Goal: Information Seeking & Learning: Learn about a topic

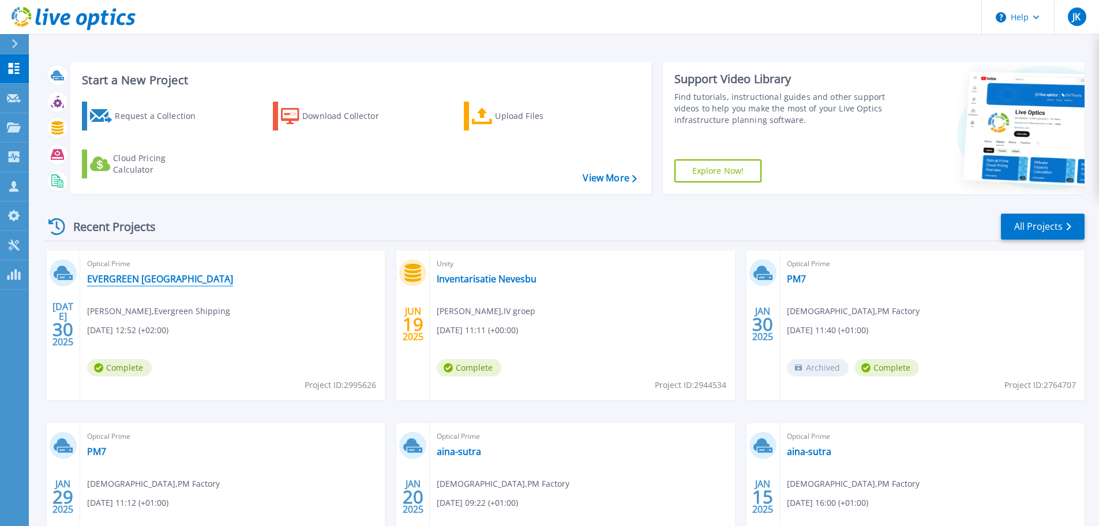
click at [137, 283] on link "EVERGREEN [GEOGRAPHIC_DATA]" at bounding box center [160, 279] width 146 height 12
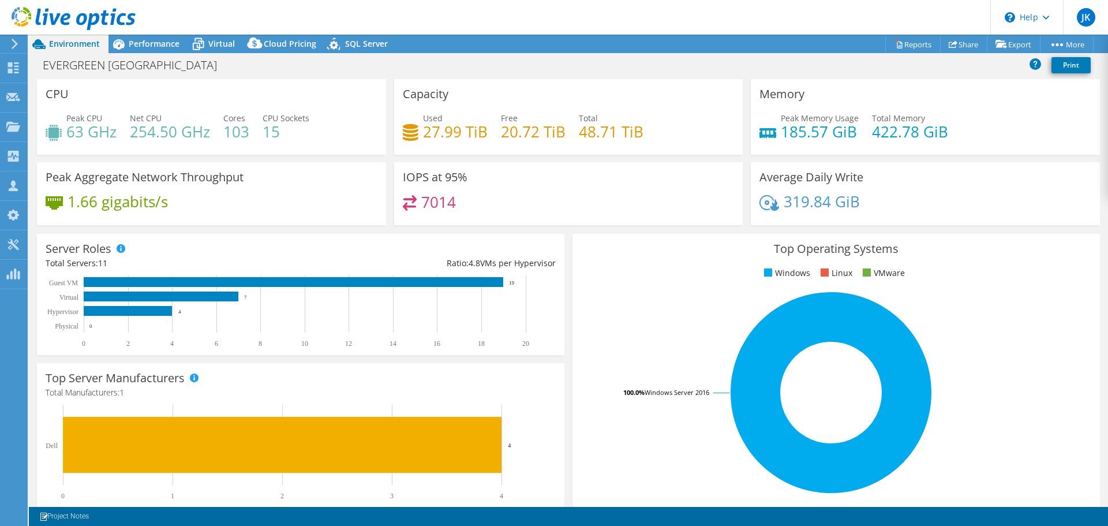
select select "USD"
click at [222, 42] on span "Virtual" at bounding box center [221, 43] width 27 height 11
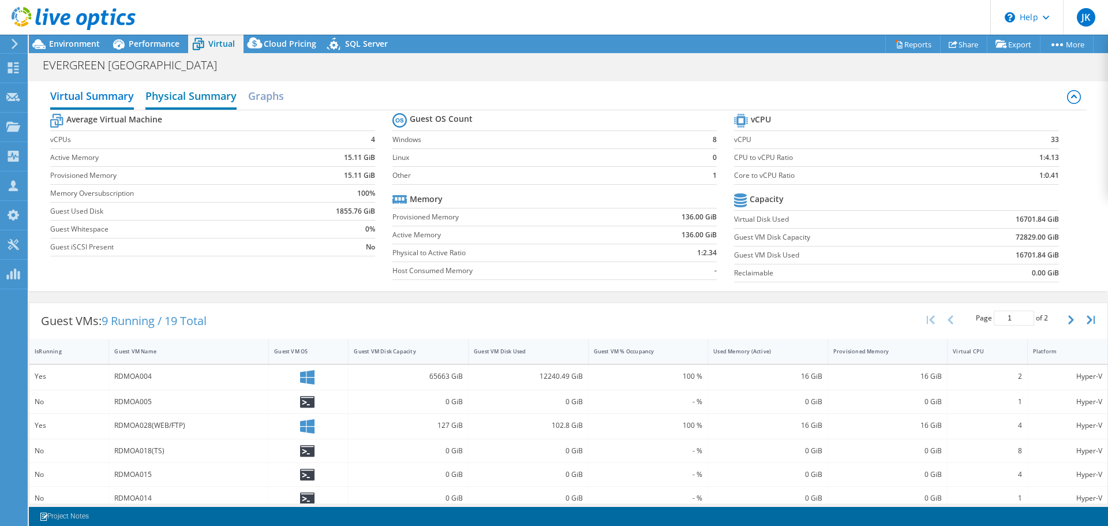
click at [193, 99] on h2 "Physical Summary" at bounding box center [190, 96] width 91 height 25
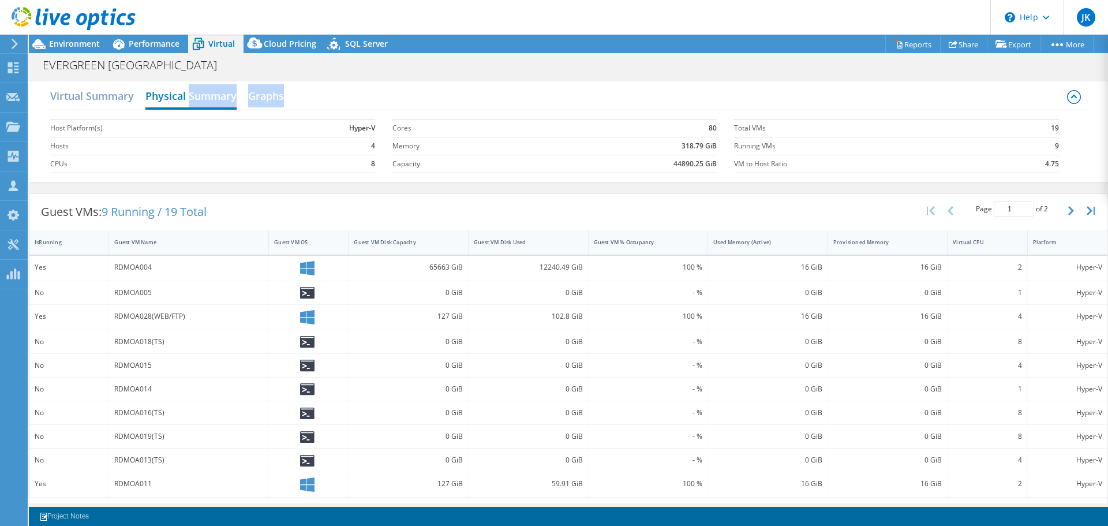
click at [193, 99] on h2 "Physical Summary" at bounding box center [190, 96] width 91 height 25
click at [170, 97] on h2 "Physical Summary" at bounding box center [190, 96] width 91 height 25
click at [285, 42] on span "Cloud Pricing" at bounding box center [290, 43] width 53 height 11
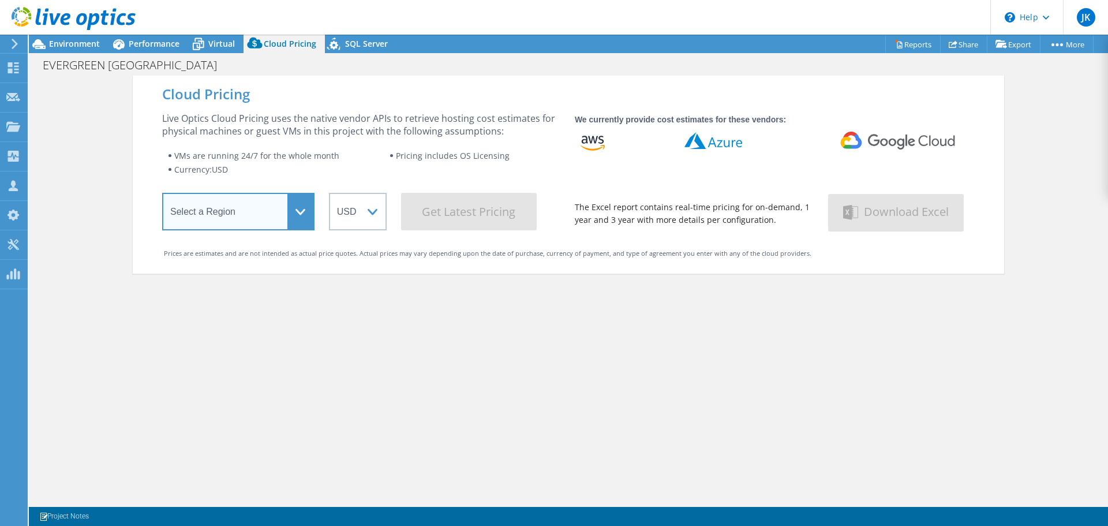
click at [302, 214] on select "Select a Region [GEOGRAPHIC_DATA] ([GEOGRAPHIC_DATA]) [GEOGRAPHIC_DATA] ([GEOGR…" at bounding box center [238, 212] width 152 height 38
select select "EUFrankfurt"
click at [162, 195] on select "Select a Region [GEOGRAPHIC_DATA] ([GEOGRAPHIC_DATA]) [GEOGRAPHIC_DATA] ([GEOGR…" at bounding box center [238, 212] width 152 height 38
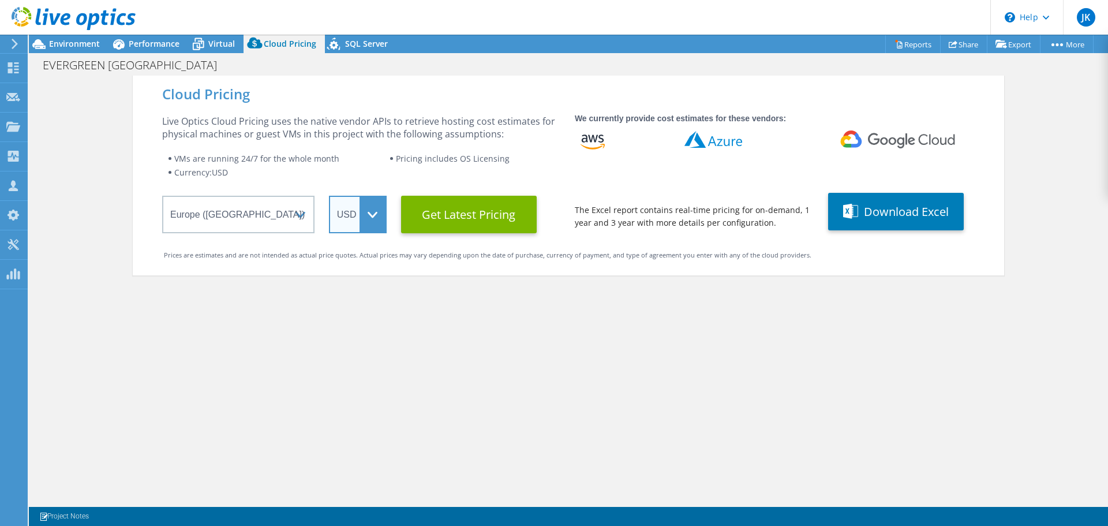
click at [364, 218] on select "ARS AUD BRL CAD CHF CLP CNY DKK EUR GBP HKD HUF INR JPY MXN MYR NOK NZD PEN SEK…" at bounding box center [358, 215] width 58 height 38
click at [329, 196] on select "ARS AUD BRL CAD CHF CLP CNY DKK EUR GBP HKD HUF INR JPY MXN MYR NOK NZD PEN SEK…" at bounding box center [358, 215] width 58 height 38
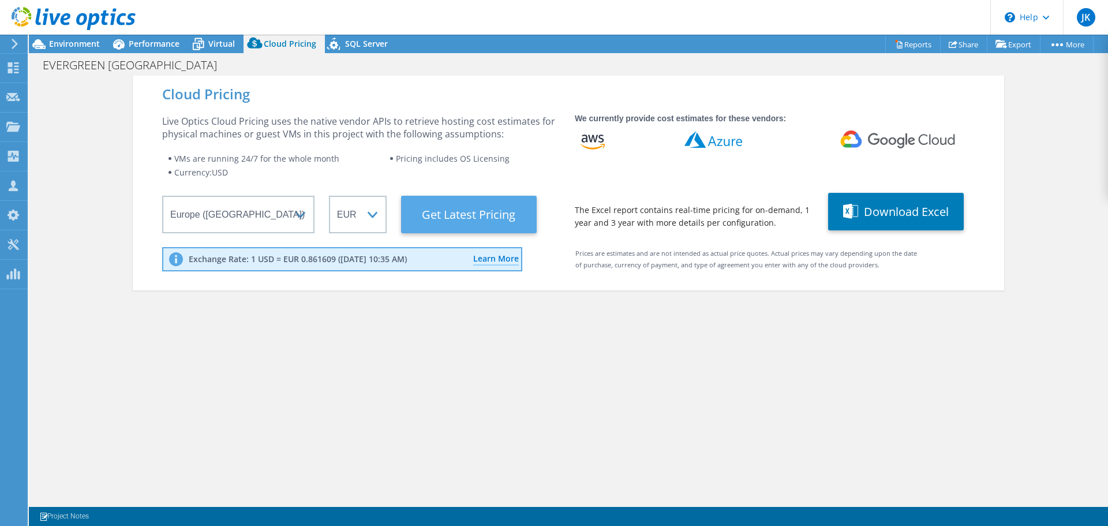
click at [467, 213] on Latest "Get Latest Pricing" at bounding box center [469, 215] width 136 height 38
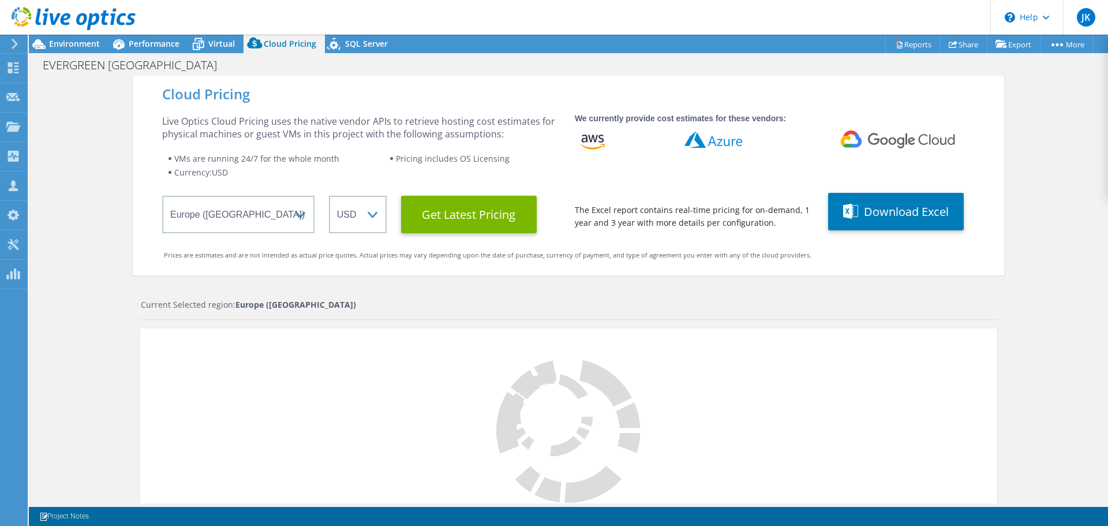
select select "EUR"
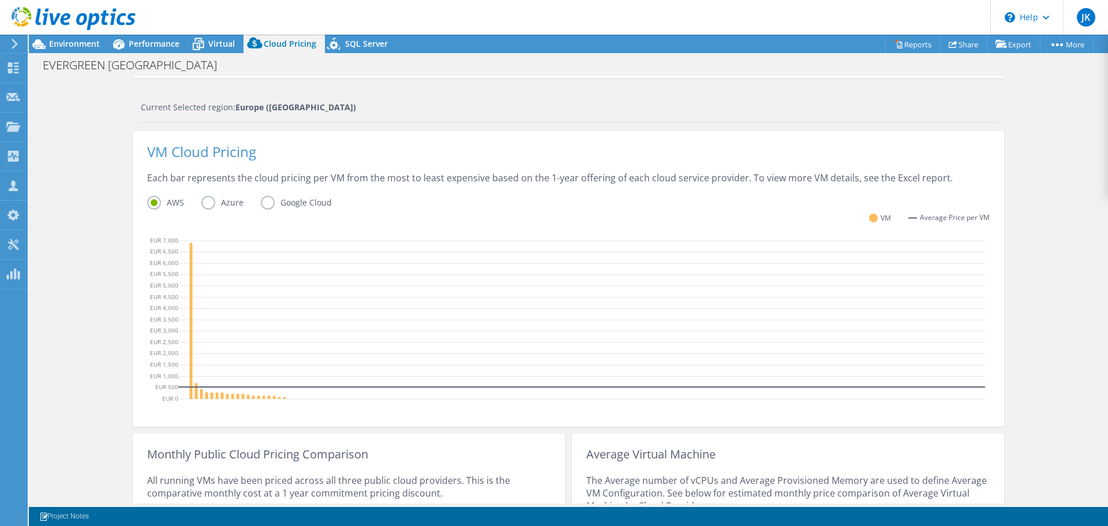
scroll to position [231, 0]
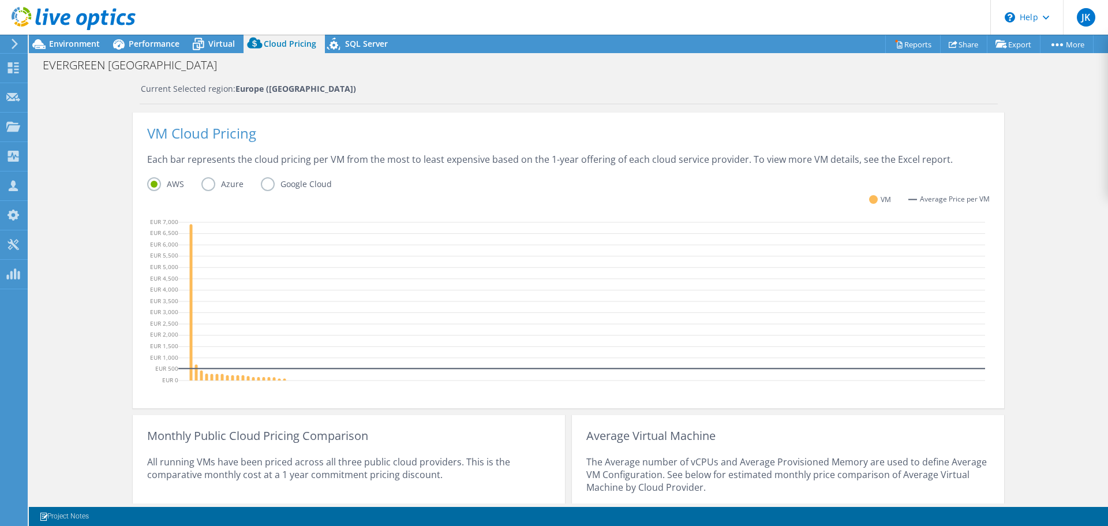
click at [203, 188] on label "Azure" at bounding box center [230, 184] width 59 height 14
click at [0, 0] on input "Azure" at bounding box center [0, 0] width 0 height 0
click at [265, 183] on label "Google Cloud" at bounding box center [305, 184] width 88 height 14
click at [0, 0] on input "Google Cloud" at bounding box center [0, 0] width 0 height 0
click at [201, 183] on label "Azure" at bounding box center [230, 184] width 59 height 14
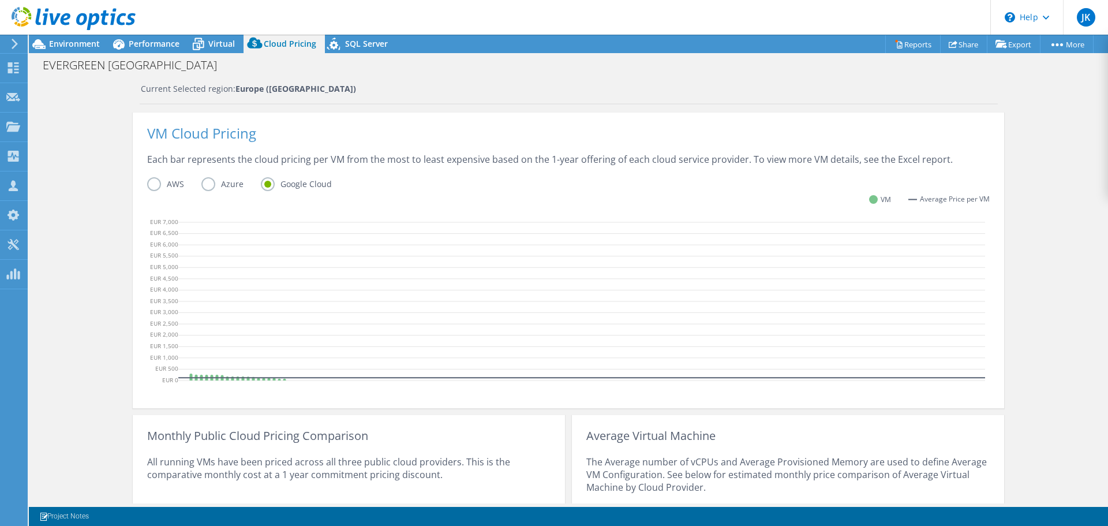
click at [0, 0] on input "Azure" at bounding box center [0, 0] width 0 height 0
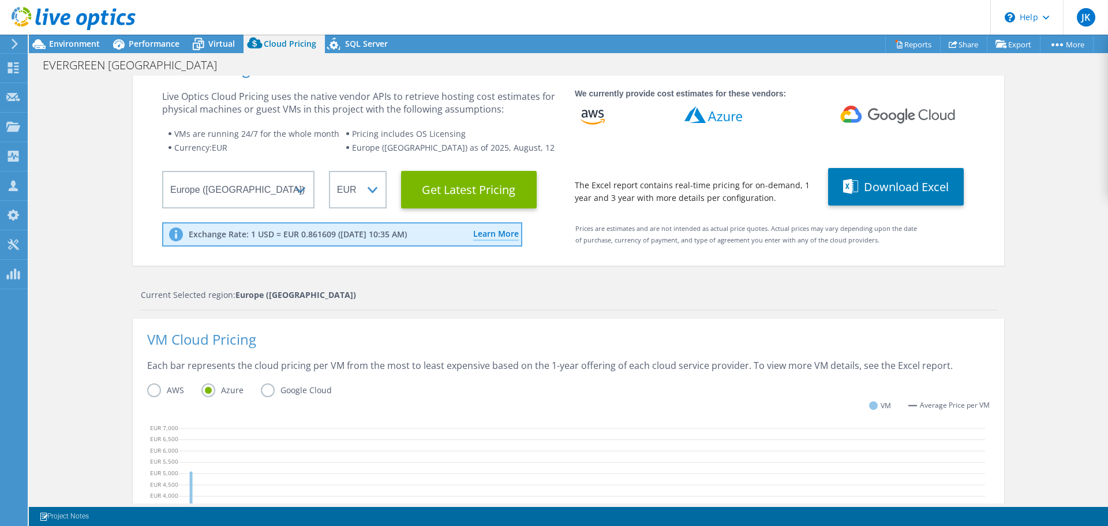
scroll to position [0, 0]
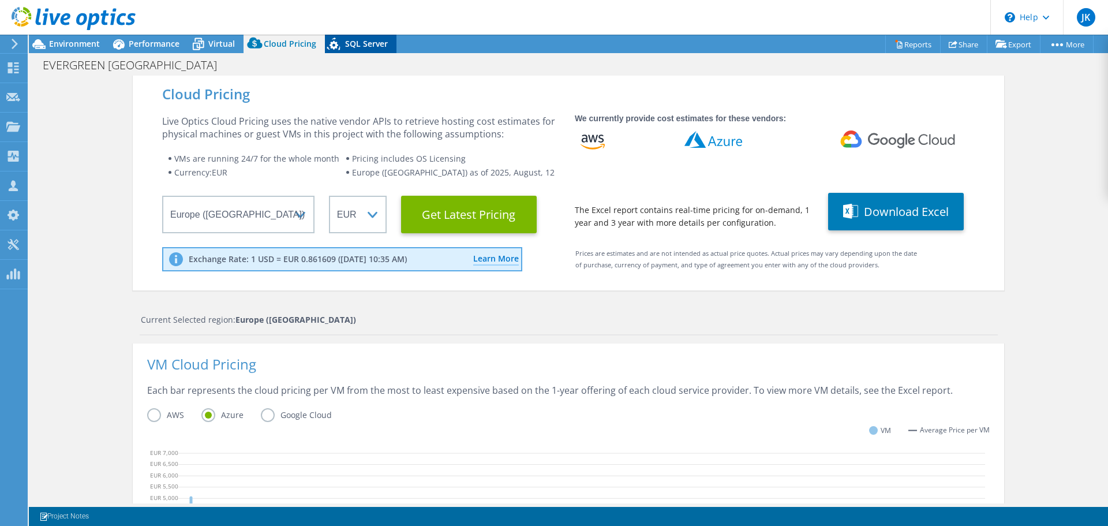
click at [372, 43] on span "SQL Server" at bounding box center [366, 43] width 43 height 11
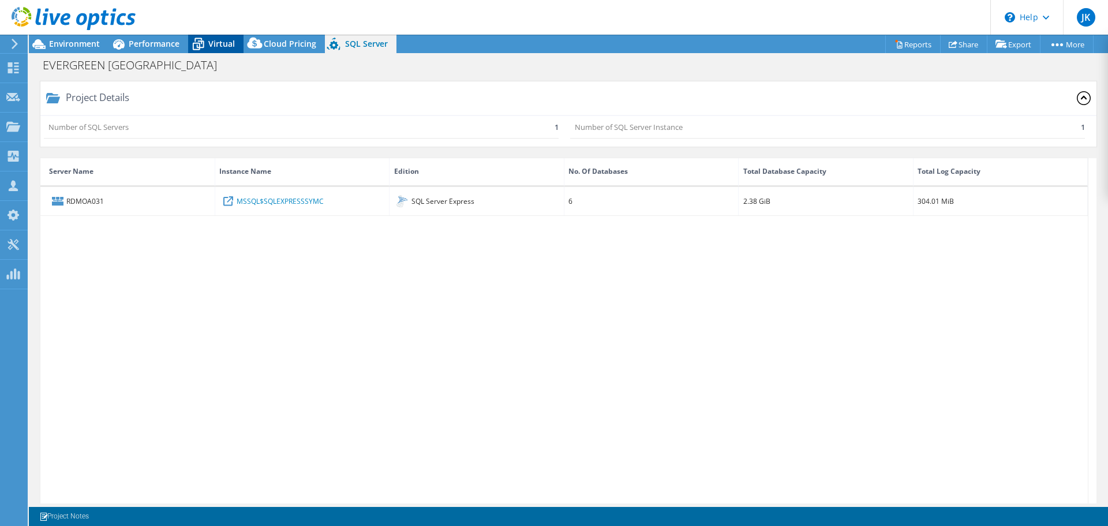
click at [213, 47] on span "Virtual" at bounding box center [221, 43] width 27 height 11
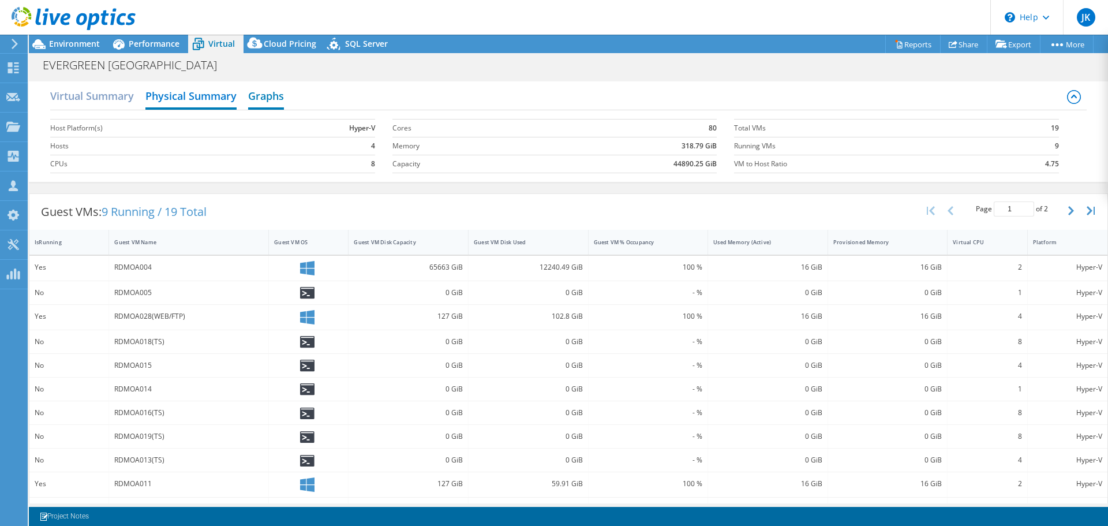
click at [268, 94] on h2 "Graphs" at bounding box center [266, 96] width 36 height 25
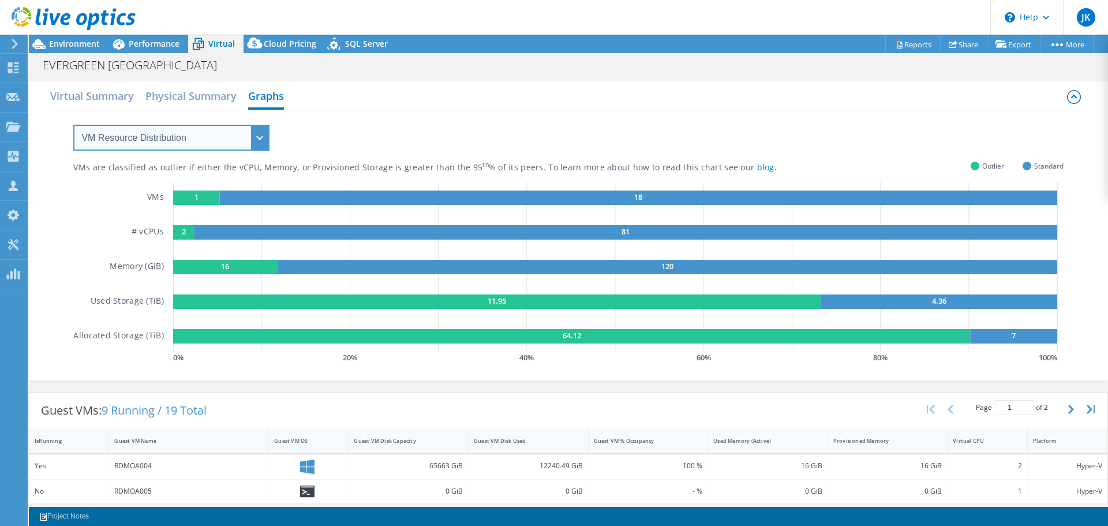
click at [172, 138] on select "VM Resource Distribution Provisioning Contrast Over Provisioning" at bounding box center [171, 138] width 196 height 26
click at [73, 125] on select "VM Resource Distribution Provisioning Contrast Over Provisioning" at bounding box center [171, 138] width 196 height 26
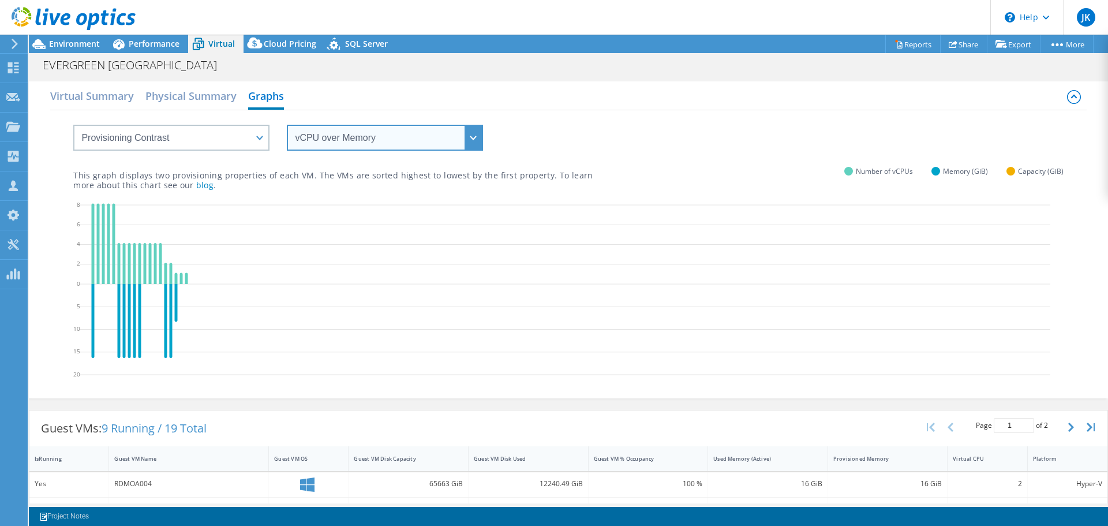
click at [353, 133] on select "vCPU over Memory vCPU over Capacity Memory over vCPU Memory over Capacity Capac…" at bounding box center [385, 138] width 196 height 26
click at [615, 127] on div "vCPU over Memory vCPU over Capacity Memory over vCPU Memory over Capacity Capac…" at bounding box center [568, 130] width 990 height 40
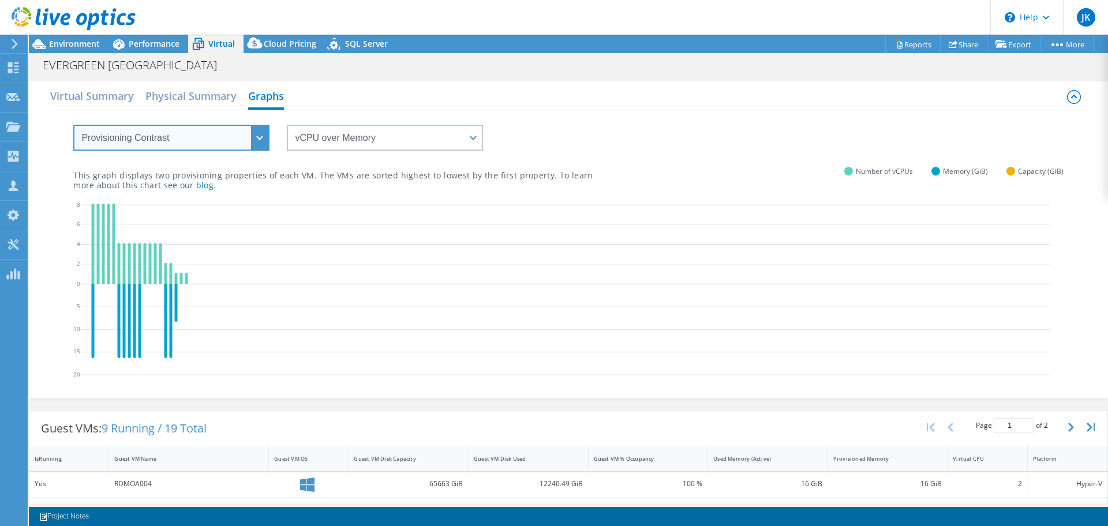
click at [245, 136] on select "VM Resource Distribution Provisioning Contrast Over Provisioning" at bounding box center [171, 138] width 196 height 26
click at [73, 125] on select "VM Resource Distribution Provisioning Contrast Over Provisioning" at bounding box center [171, 138] width 196 height 26
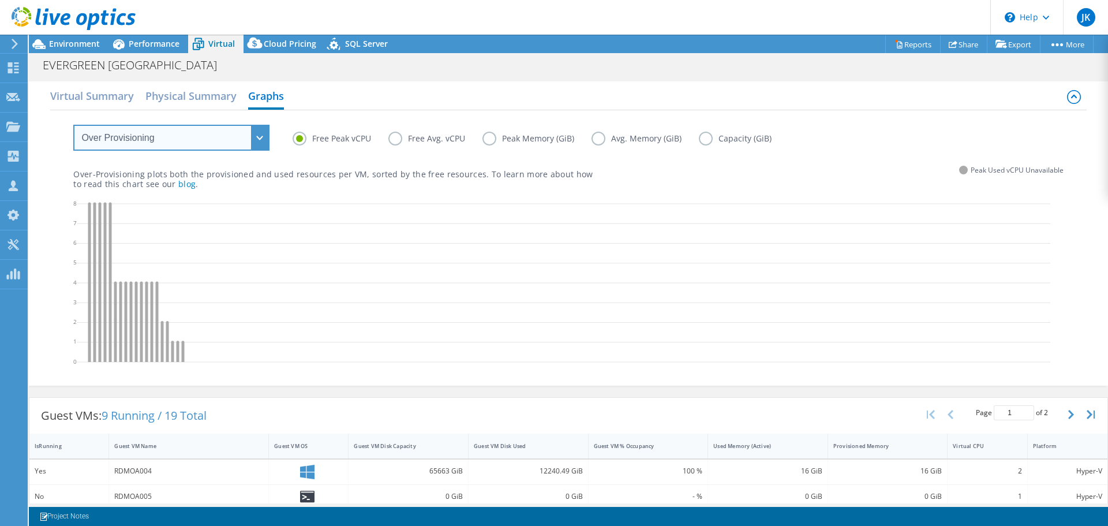
click at [249, 134] on select "VM Resource Distribution Provisioning Contrast Over Provisioning" at bounding box center [171, 138] width 196 height 26
select select "VM Resource Distribution"
click at [73, 125] on select "VM Resource Distribution Provisioning Contrast Over Provisioning" at bounding box center [171, 138] width 196 height 26
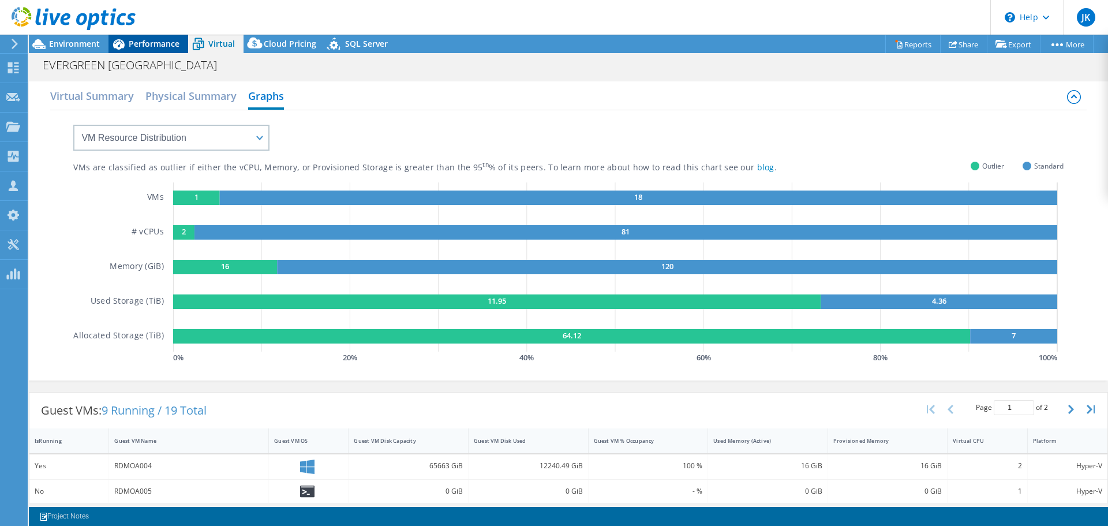
click at [143, 40] on span "Performance" at bounding box center [154, 43] width 51 height 11
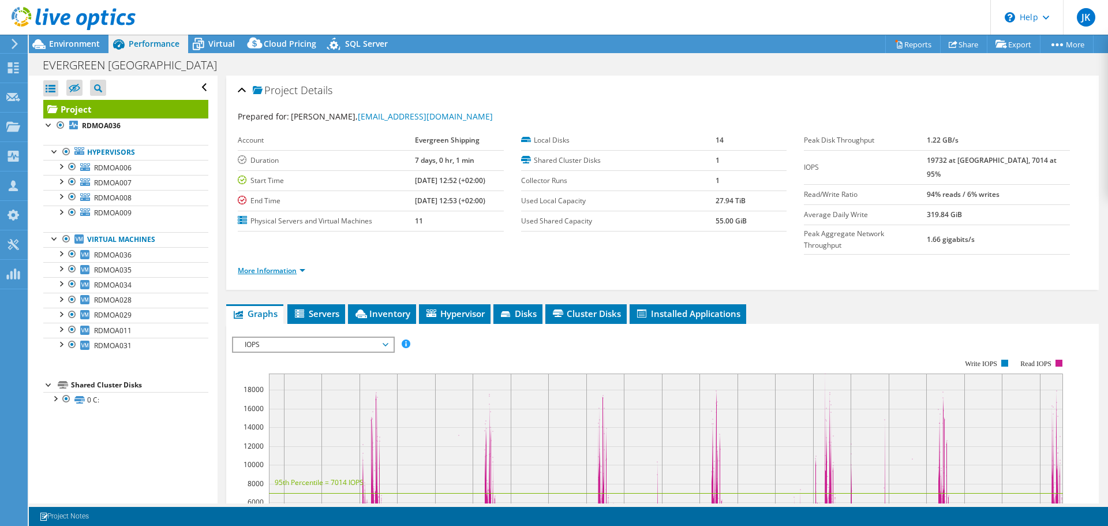
click at [278, 265] on link "More Information" at bounding box center [272, 270] width 68 height 10
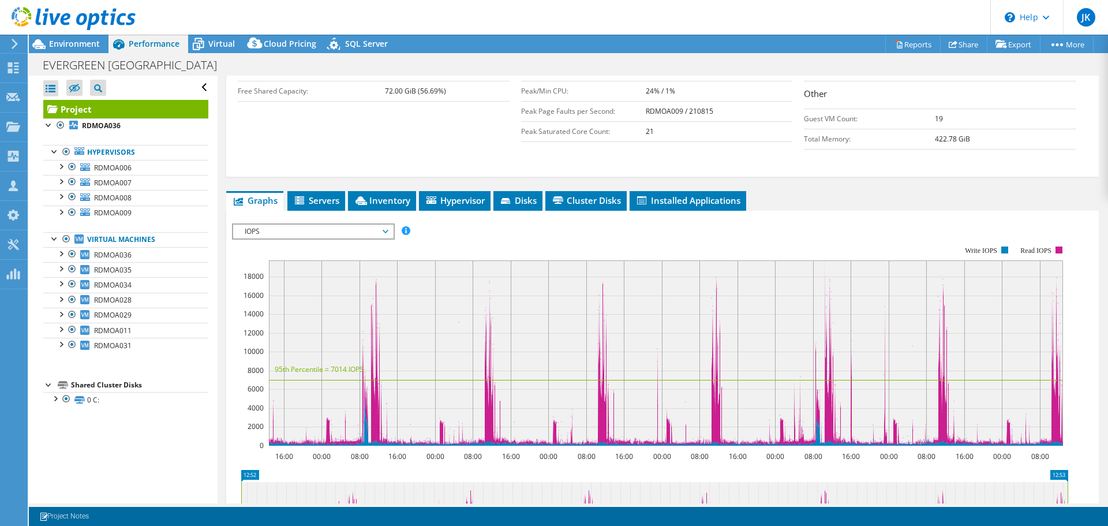
scroll to position [289, 0]
click at [359, 224] on span "IOPS" at bounding box center [313, 231] width 148 height 14
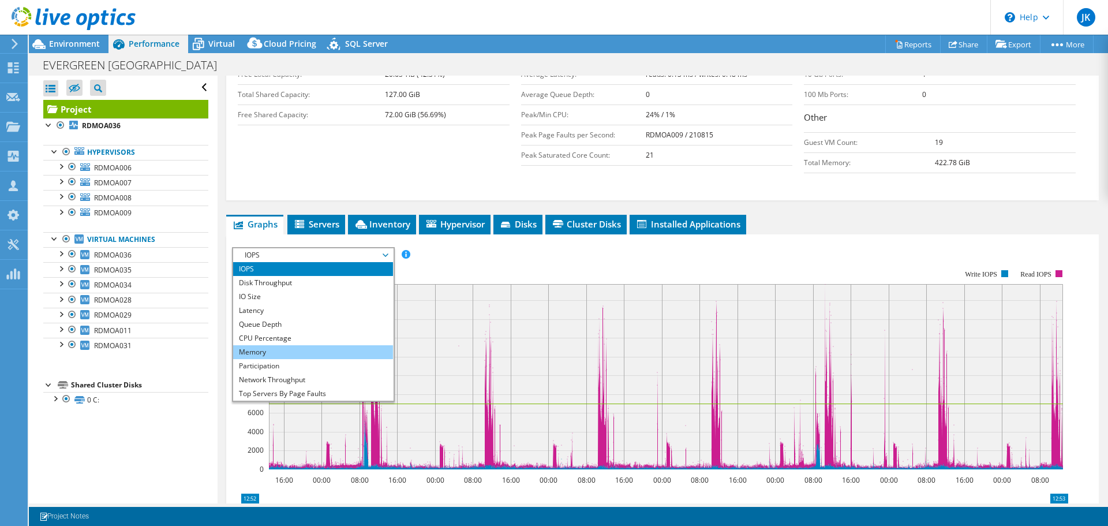
scroll to position [231, 0]
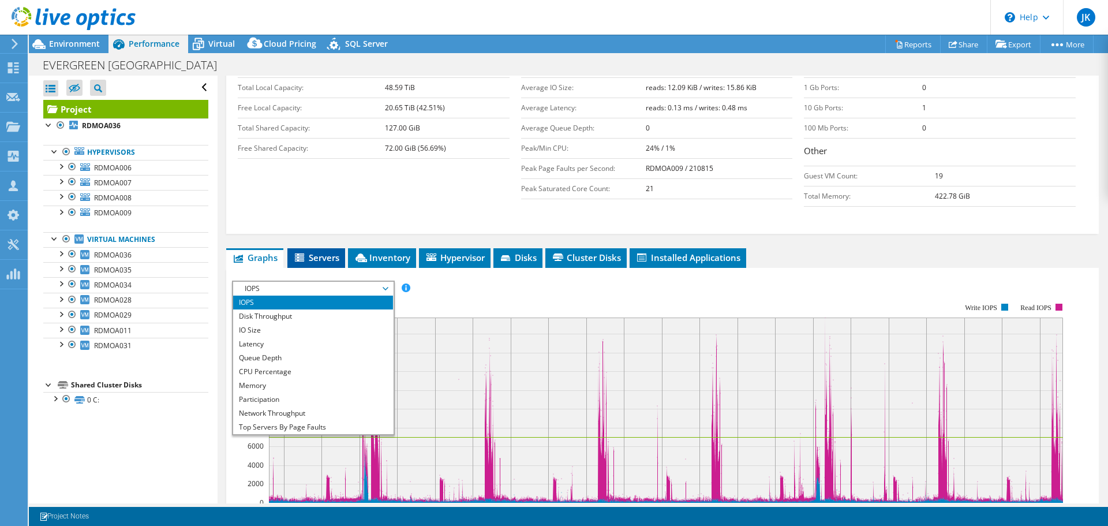
click at [325, 252] on span "Servers" at bounding box center [316, 258] width 46 height 12
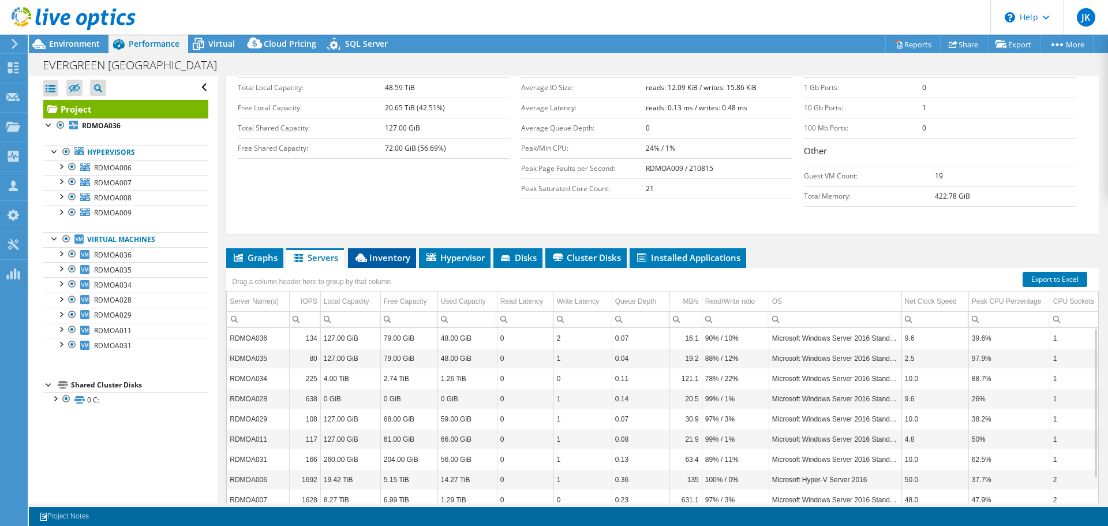
click at [379, 252] on span "Inventory" at bounding box center [382, 258] width 57 height 12
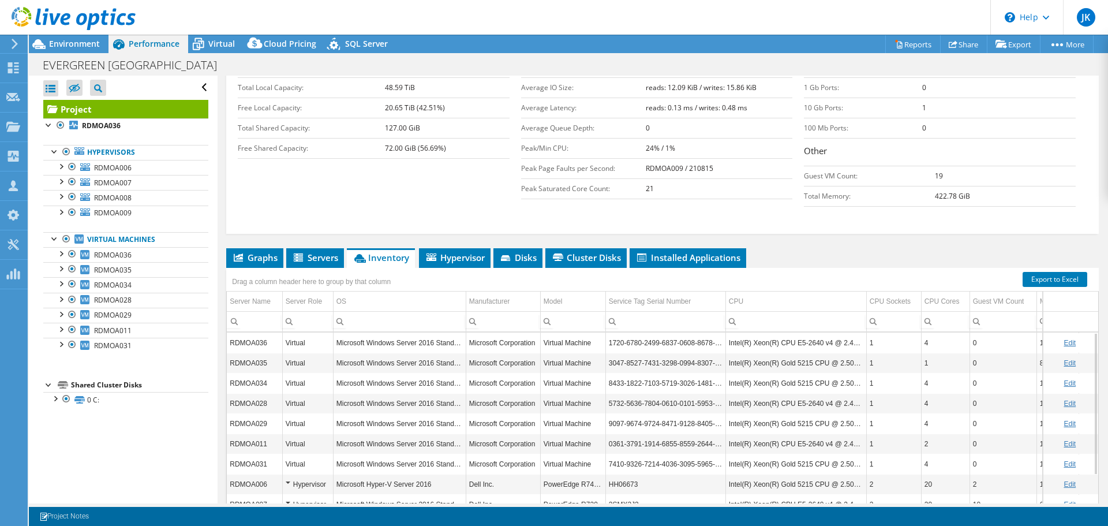
scroll to position [261, 0]
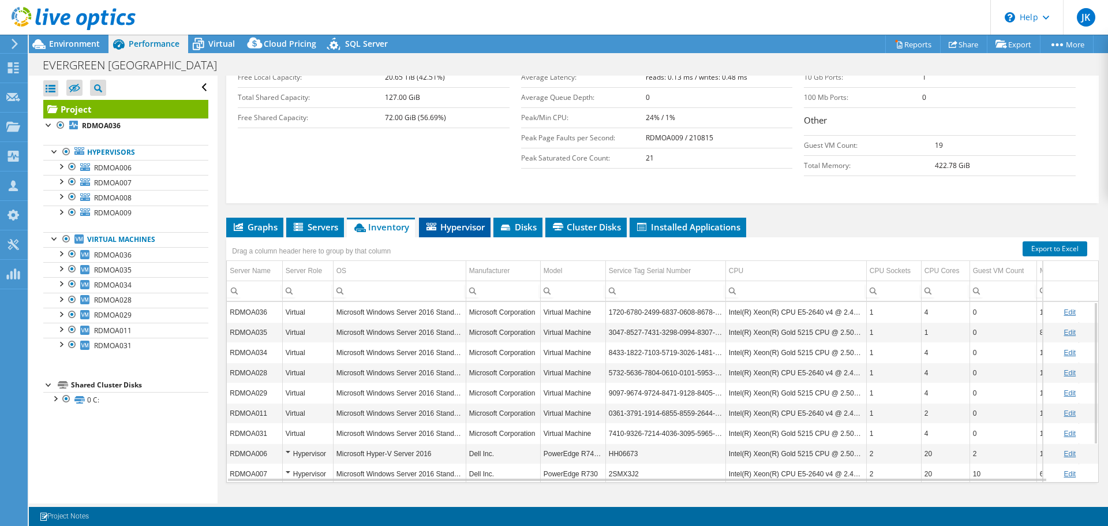
click at [460, 221] on span "Hypervisor" at bounding box center [455, 227] width 60 height 12
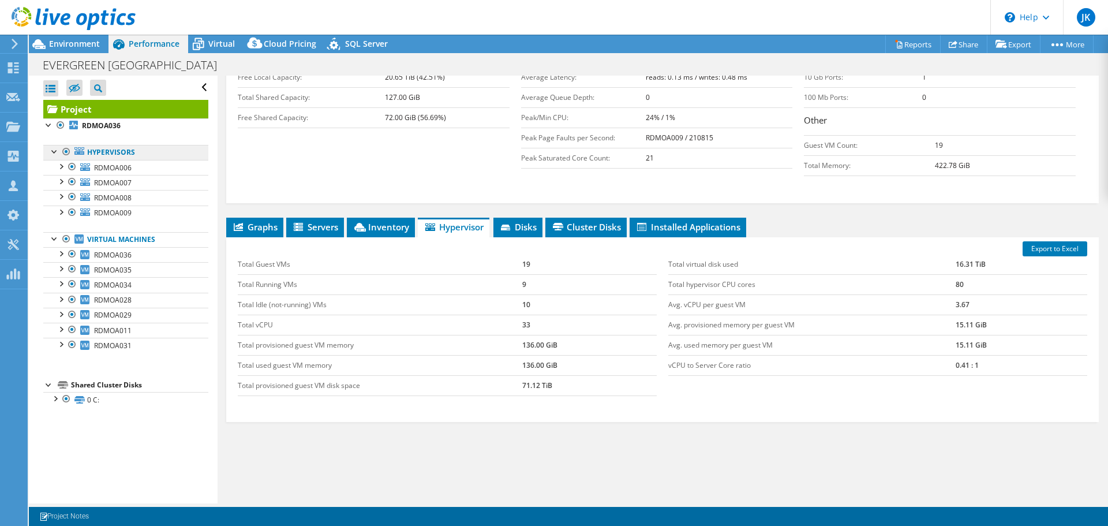
drag, startPoint x: 106, startPoint y: 151, endPoint x: 111, endPoint y: 154, distance: 6.2
click at [111, 154] on link "Hypervisors" at bounding box center [125, 152] width 165 height 15
click at [65, 153] on div at bounding box center [67, 152] width 12 height 14
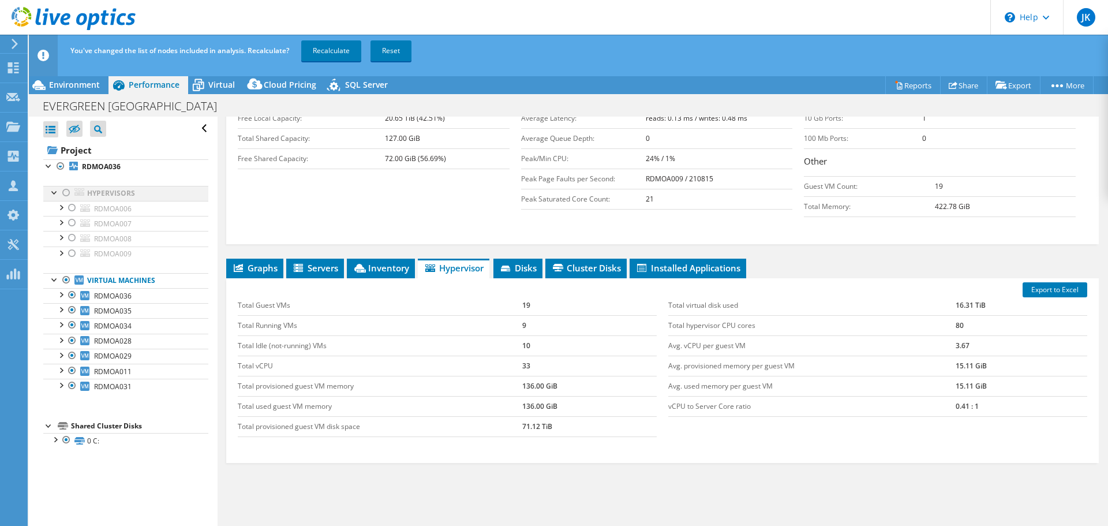
click at [66, 190] on div at bounding box center [67, 193] width 12 height 14
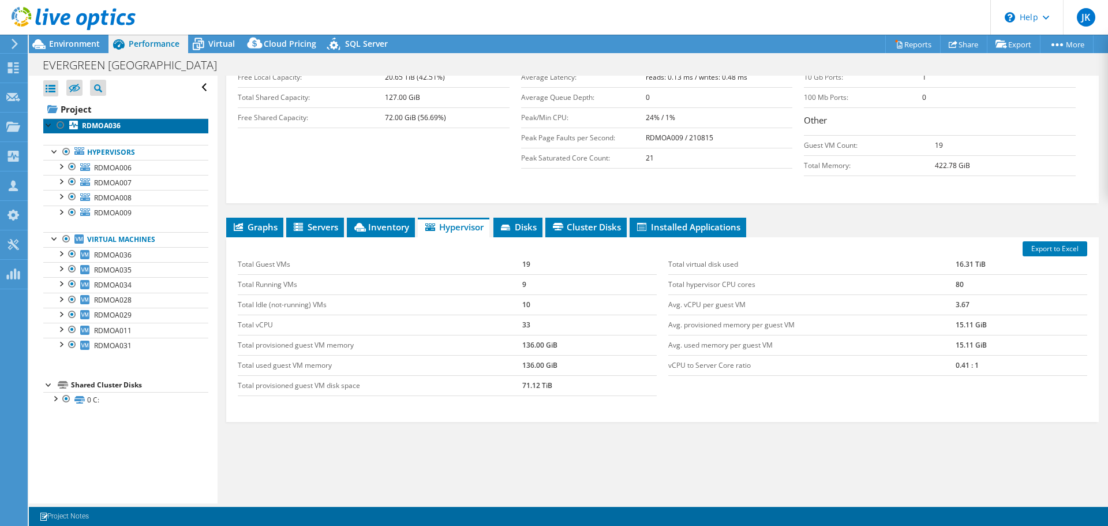
click at [99, 127] on b "RDMOA036" at bounding box center [101, 126] width 39 height 10
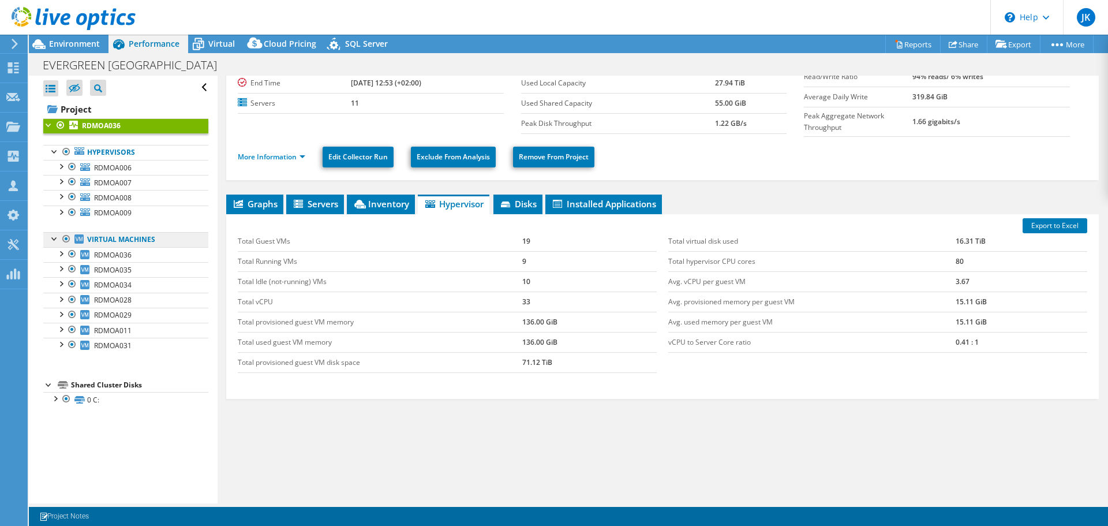
scroll to position [74, 0]
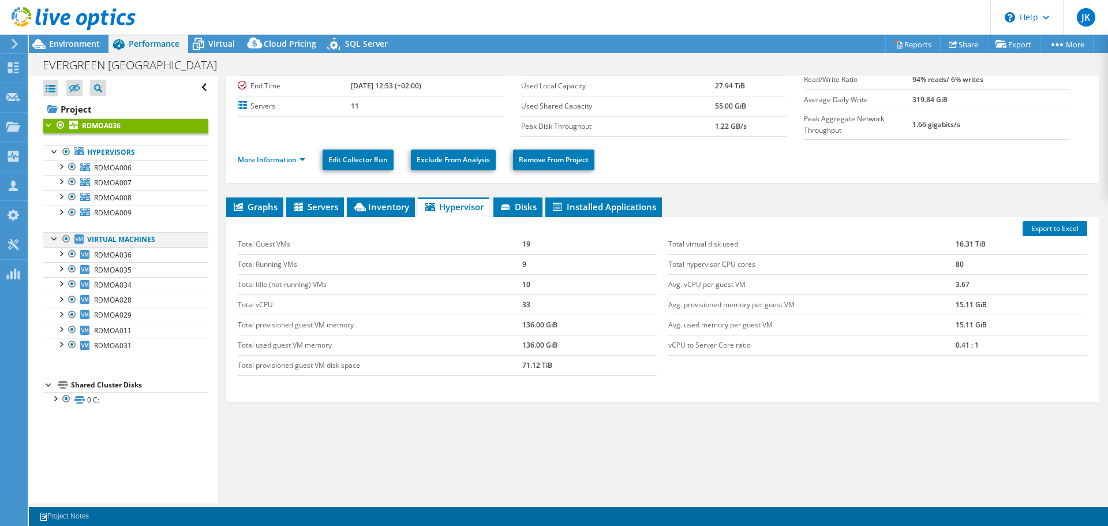
click at [66, 241] on div at bounding box center [67, 239] width 12 height 14
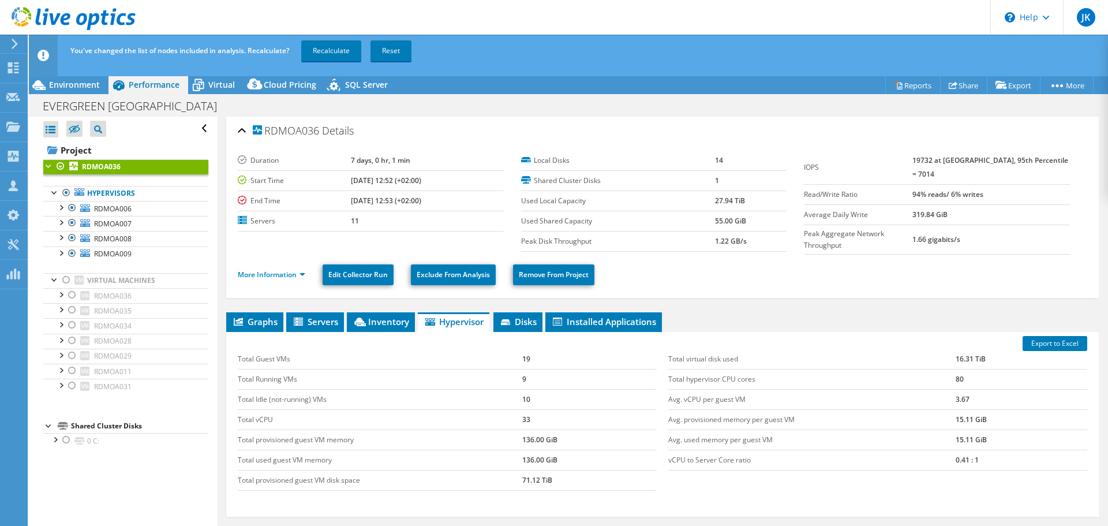
scroll to position [0, 0]
click at [305, 272] on link "More Information" at bounding box center [272, 275] width 68 height 10
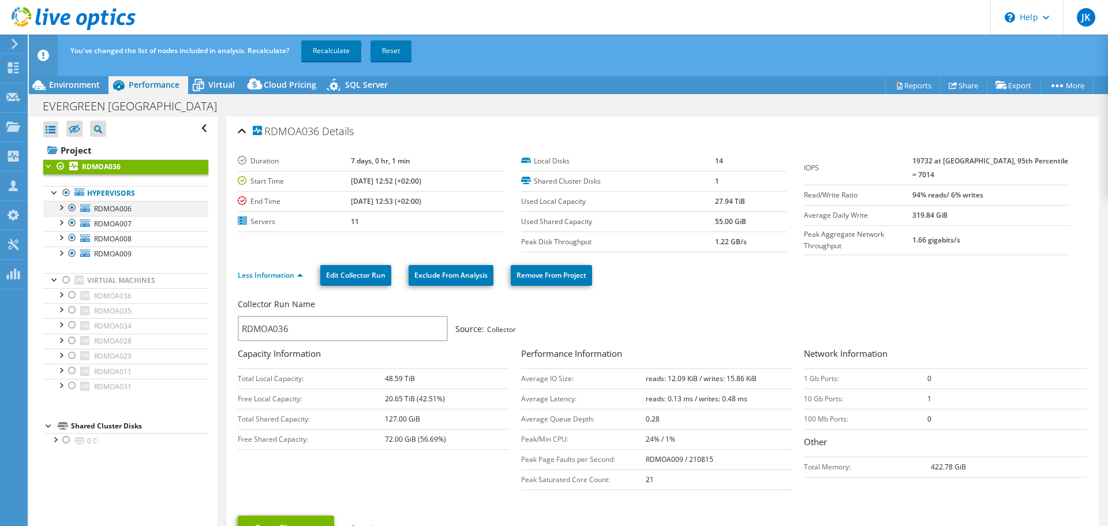
click at [60, 207] on div at bounding box center [61, 207] width 12 height 12
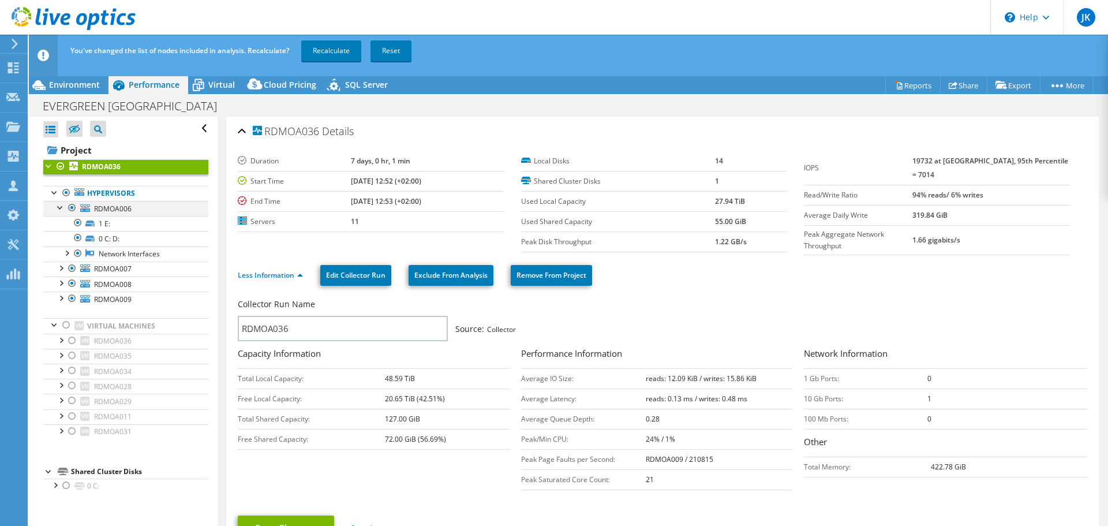
click at [61, 207] on div at bounding box center [61, 207] width 12 height 12
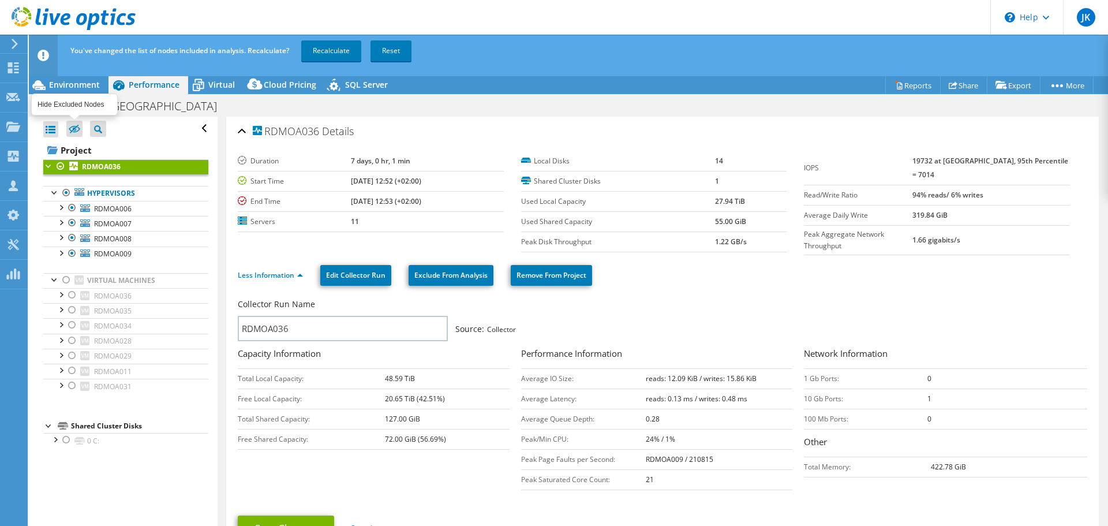
click at [77, 130] on icon at bounding box center [75, 129] width 12 height 9
click at [0, 0] on input "checkbox" at bounding box center [0, 0] width 0 height 0
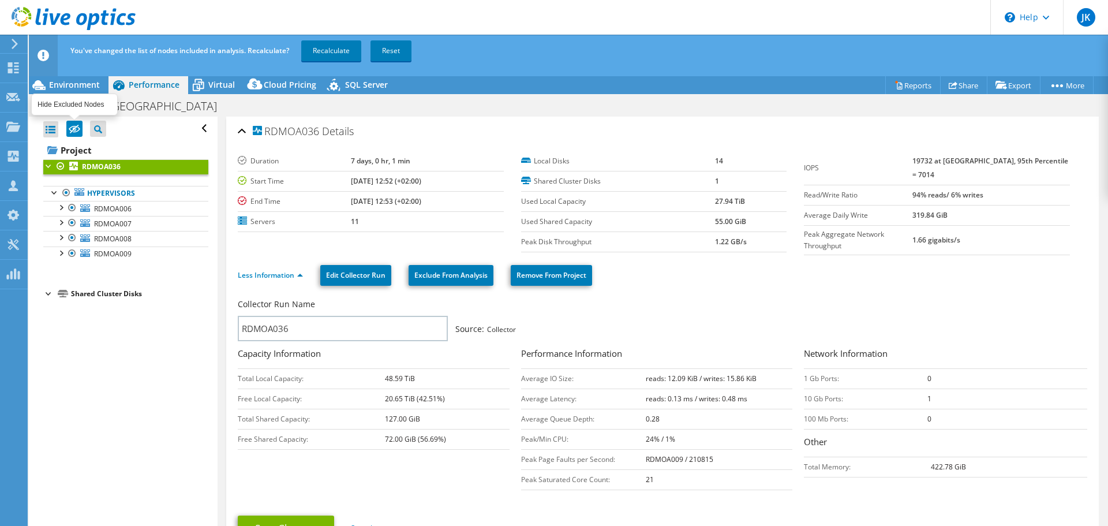
click at [77, 130] on icon at bounding box center [75, 129] width 12 height 9
click at [0, 0] on input "checkbox" at bounding box center [0, 0] width 0 height 0
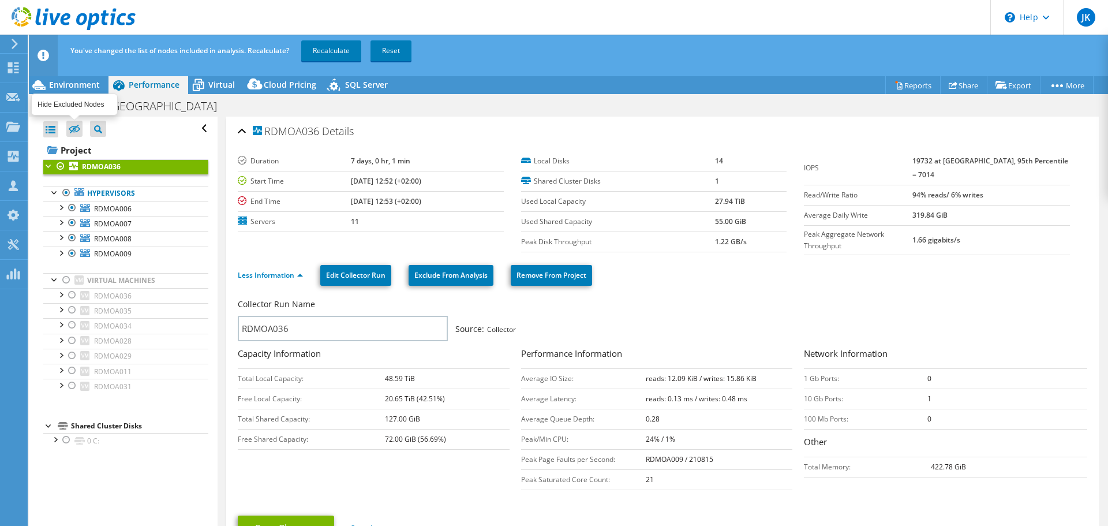
click at [77, 130] on icon at bounding box center [75, 129] width 12 height 9
click at [0, 0] on input "checkbox" at bounding box center [0, 0] width 0 height 0
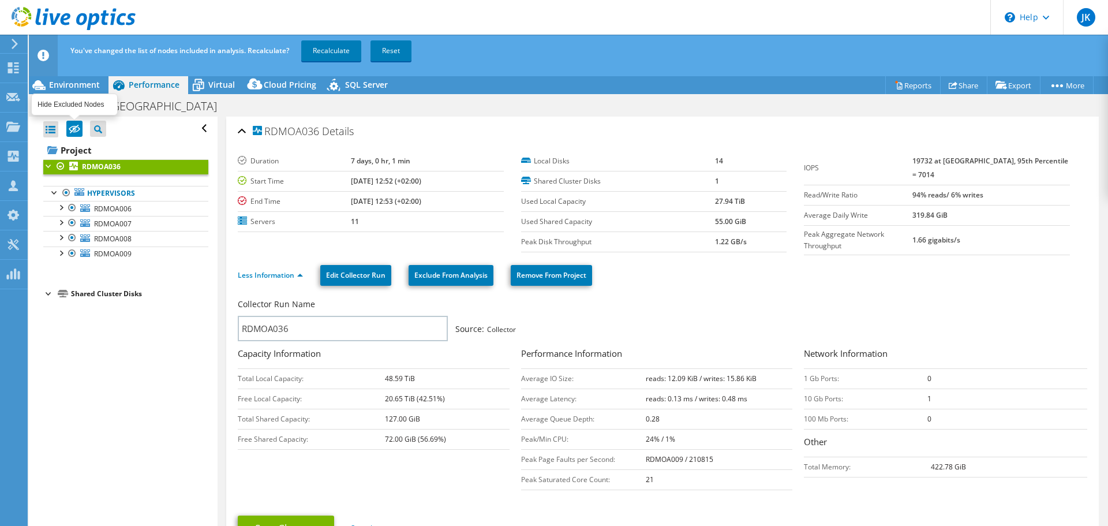
click at [71, 128] on icon at bounding box center [75, 129] width 12 height 9
click at [0, 0] on input "checkbox" at bounding box center [0, 0] width 0 height 0
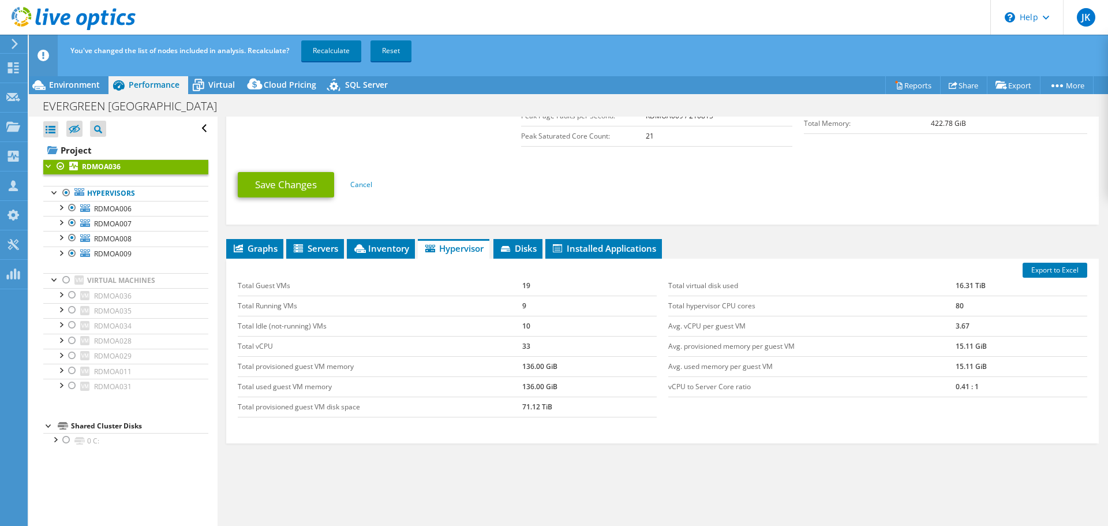
scroll to position [344, 0]
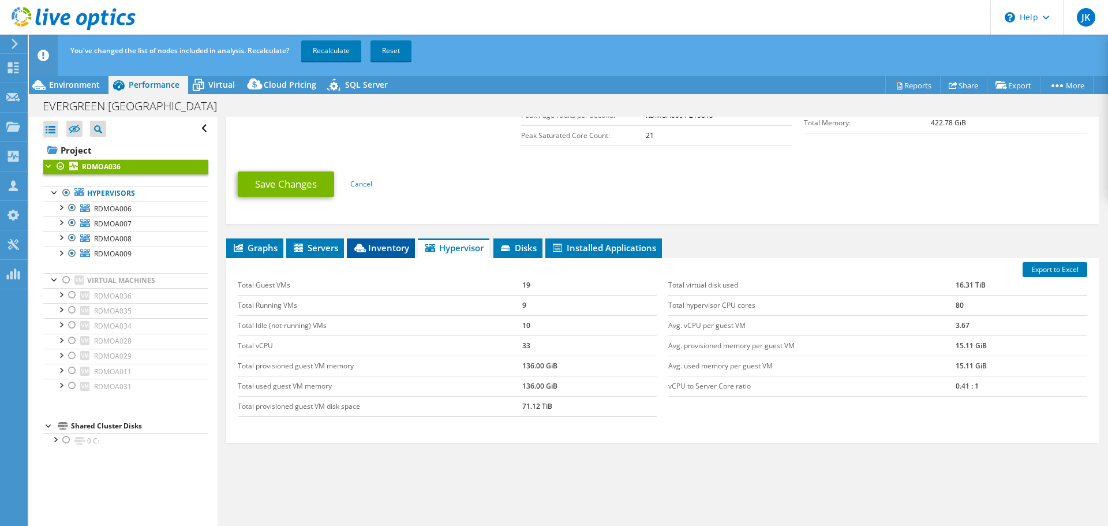
click at [378, 247] on span "Inventory" at bounding box center [381, 248] width 57 height 12
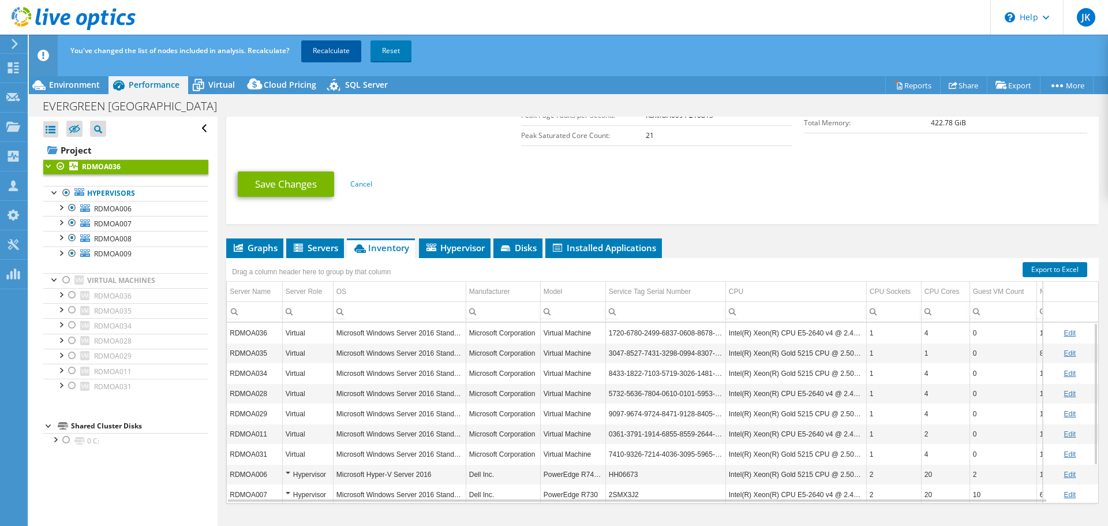
click at [342, 55] on link "Recalculate" at bounding box center [331, 50] width 60 height 21
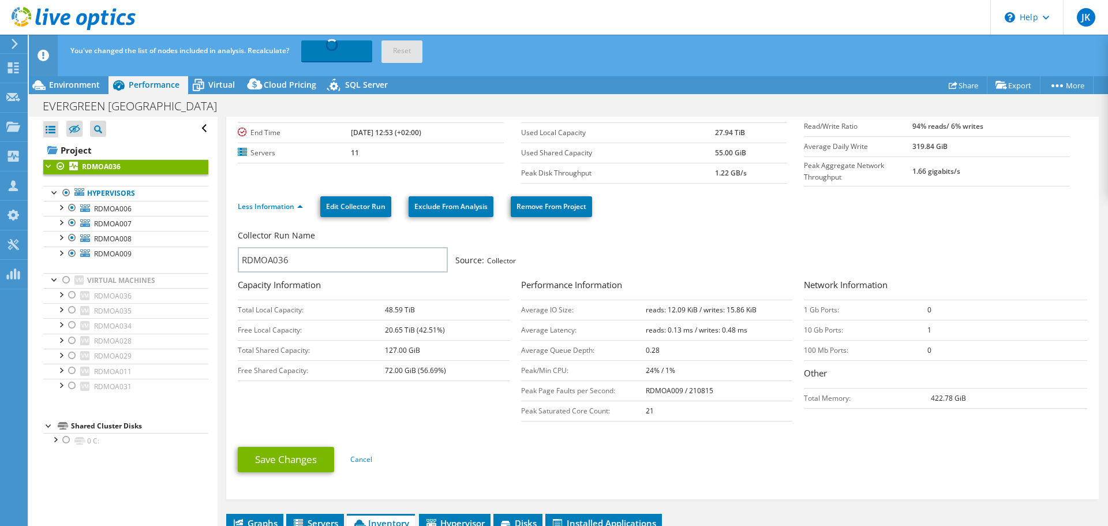
scroll to position [0, 0]
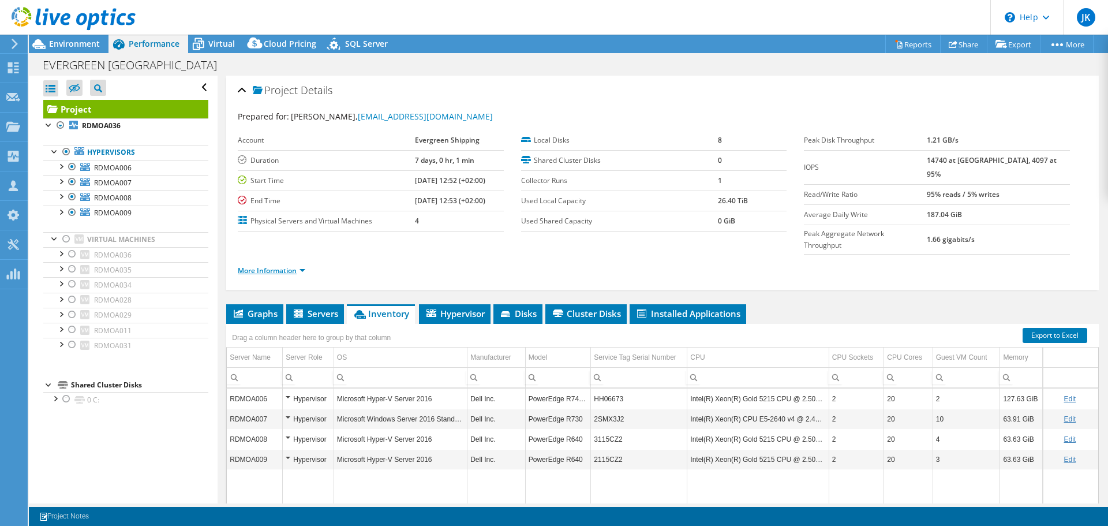
drag, startPoint x: 373, startPoint y: 231, endPoint x: 269, endPoint y: 248, distance: 105.2
click at [269, 265] on link "More Information" at bounding box center [272, 270] width 68 height 10
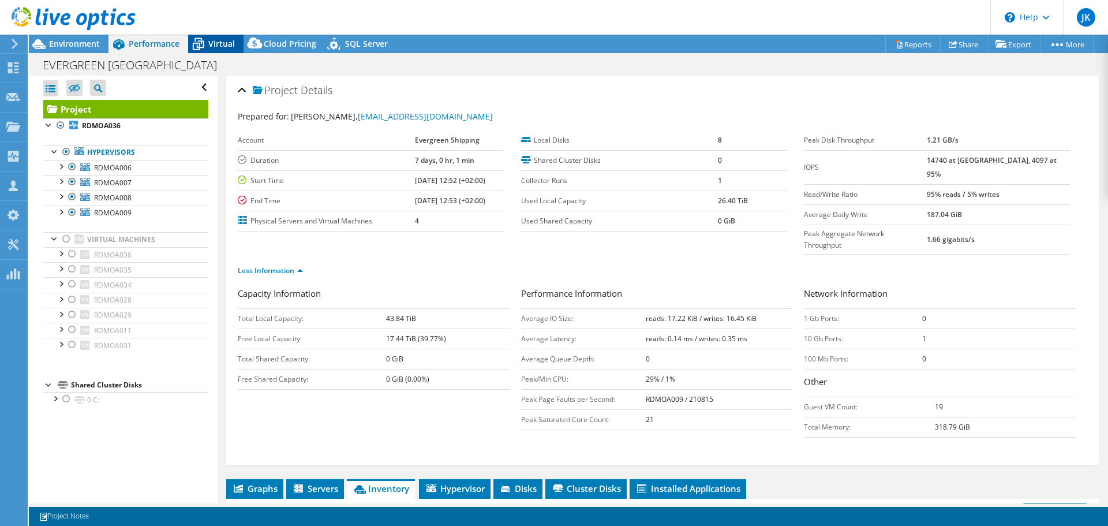
click at [219, 42] on span "Virtual" at bounding box center [221, 43] width 27 height 11
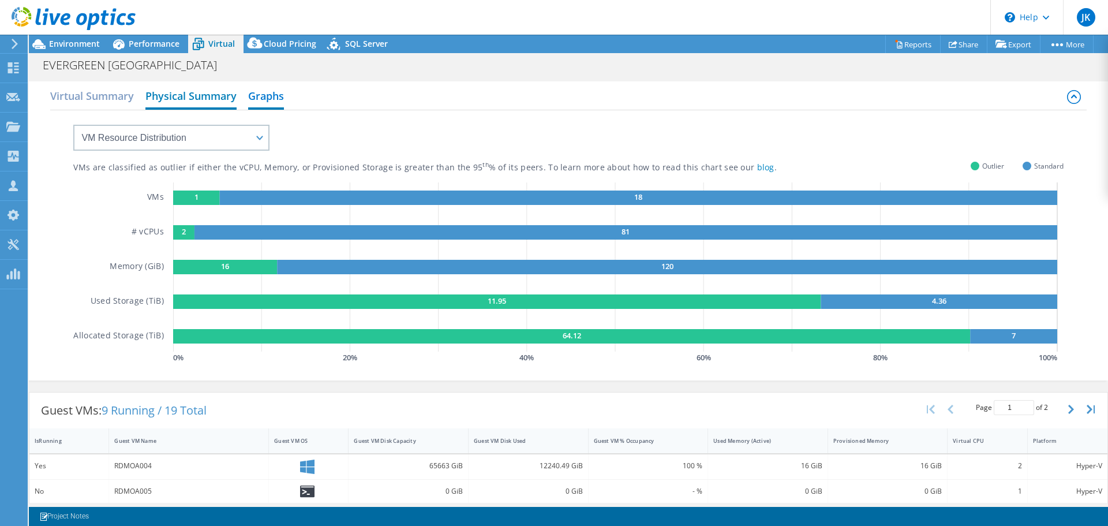
click at [184, 95] on h2 "Physical Summary" at bounding box center [190, 96] width 91 height 25
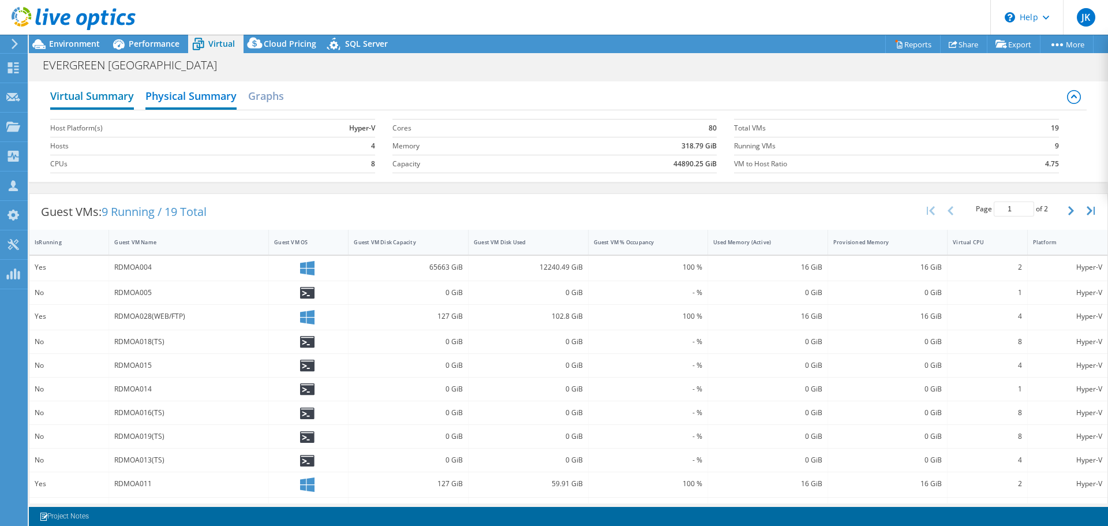
click at [99, 95] on h2 "Virtual Summary" at bounding box center [92, 96] width 84 height 25
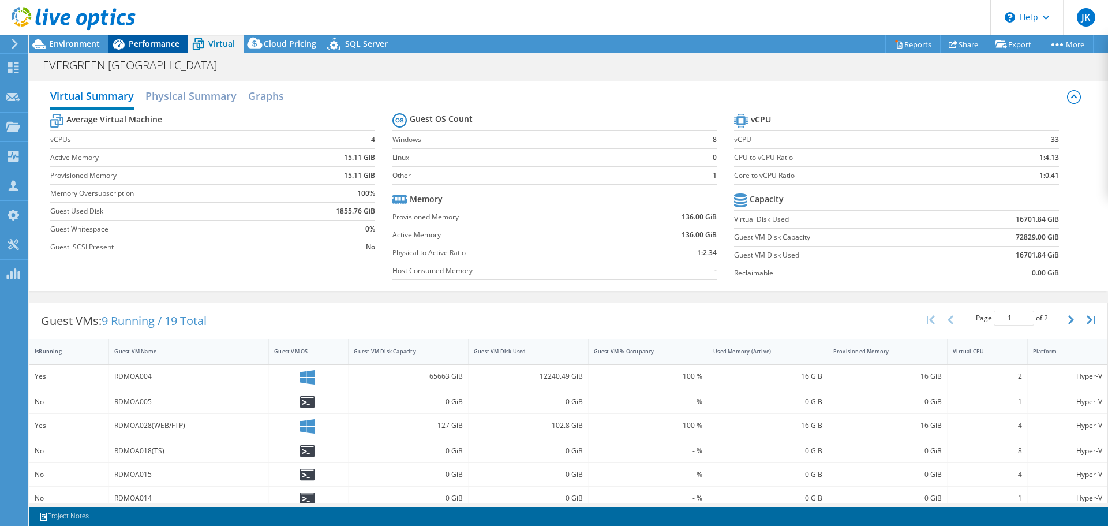
click at [155, 49] on div "Performance" at bounding box center [148, 44] width 80 height 18
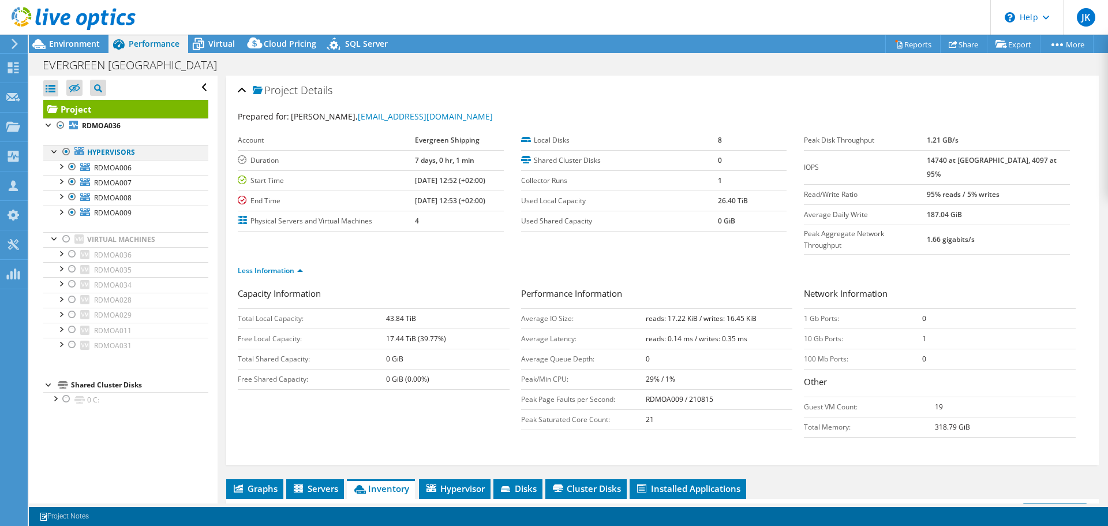
click at [64, 149] on div at bounding box center [67, 152] width 12 height 14
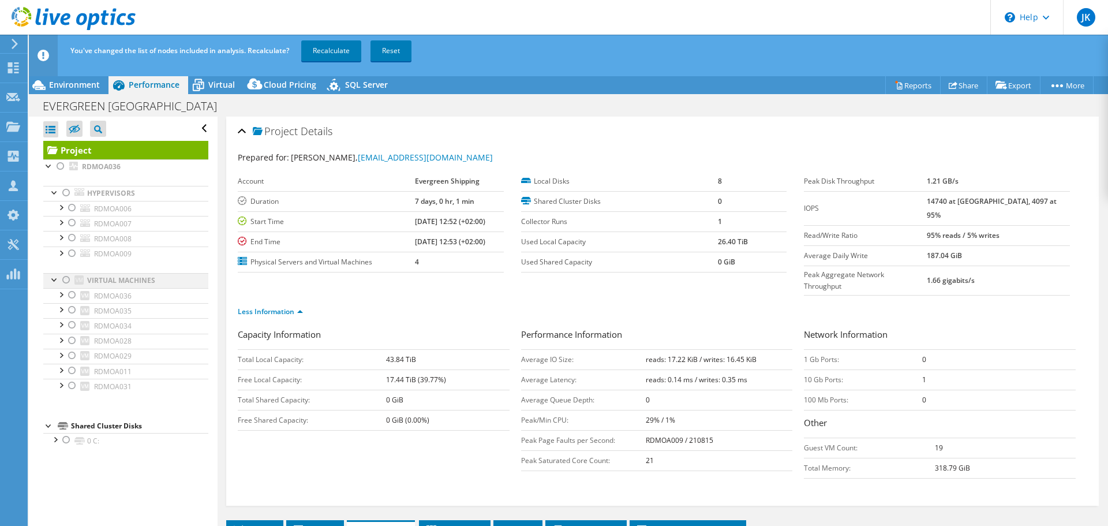
click at [66, 279] on div at bounding box center [67, 280] width 12 height 14
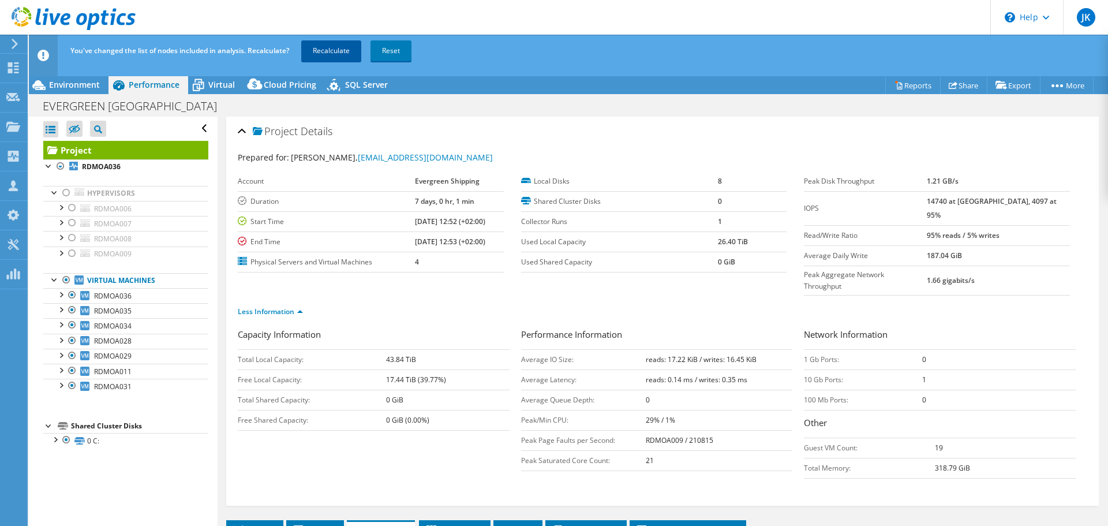
click at [340, 45] on link "Recalculate" at bounding box center [331, 50] width 60 height 21
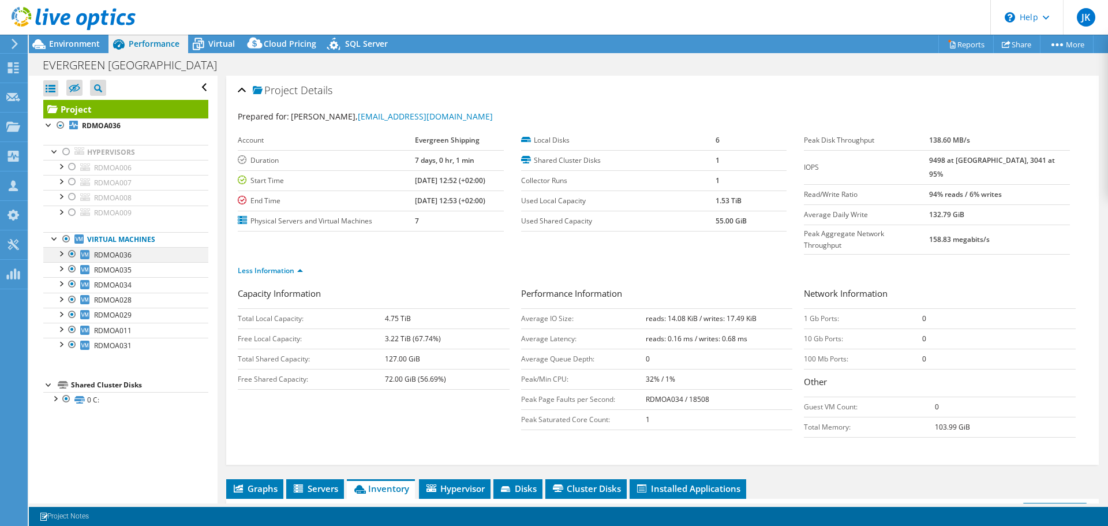
click at [62, 252] on div at bounding box center [61, 253] width 12 height 12
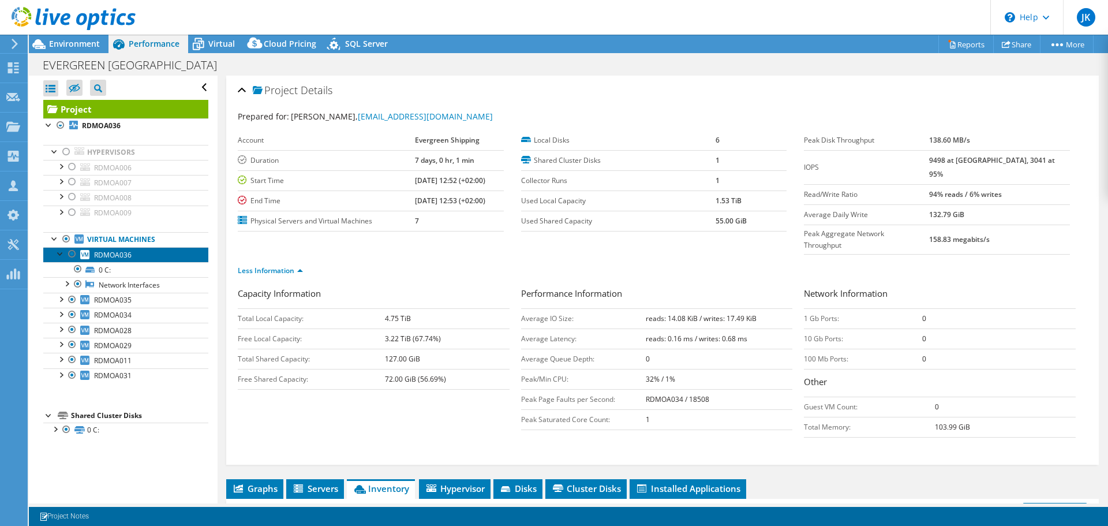
click at [113, 252] on span "RDMOA036" at bounding box center [113, 255] width 38 height 10
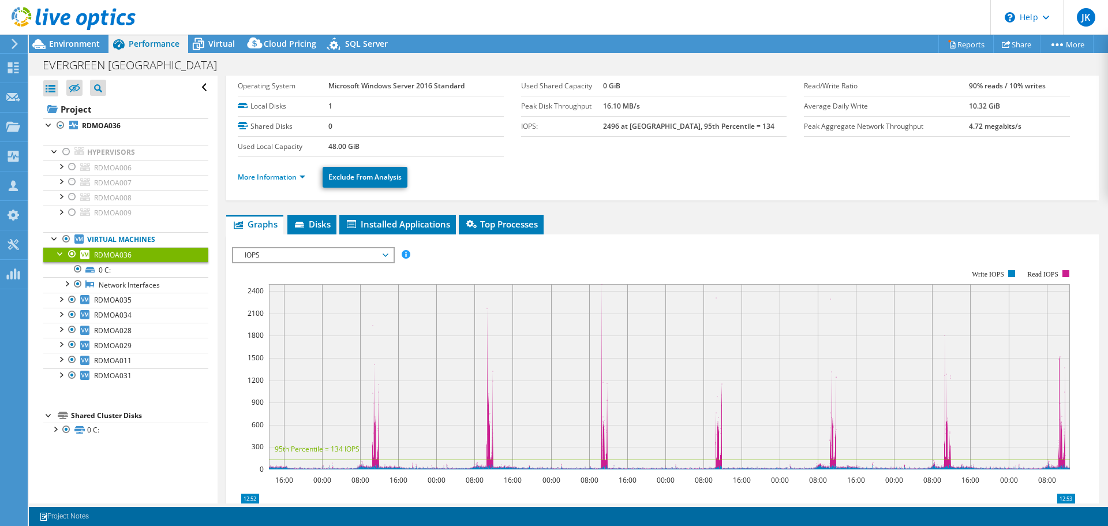
scroll to position [58, 0]
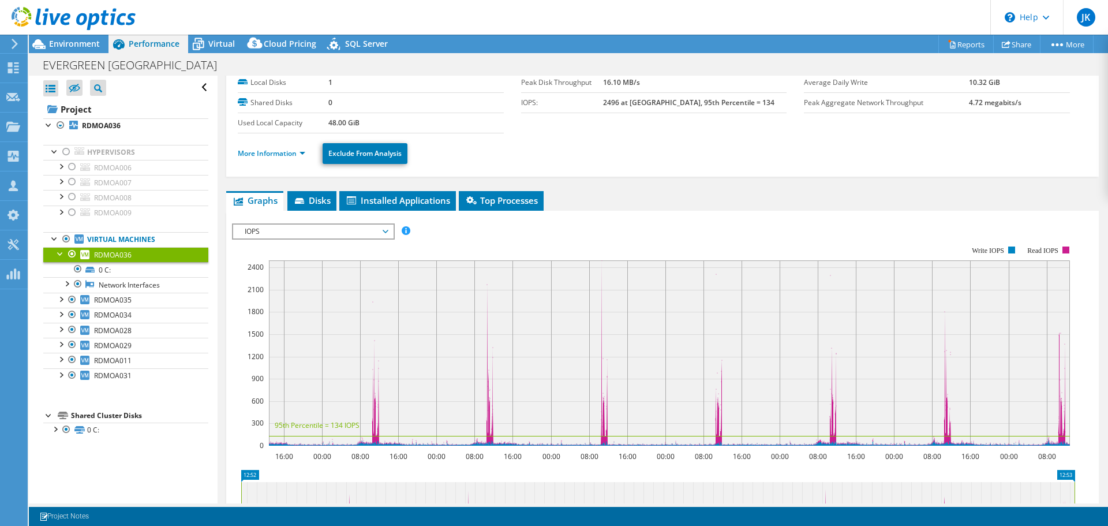
click at [380, 232] on span "IOPS" at bounding box center [313, 231] width 148 height 14
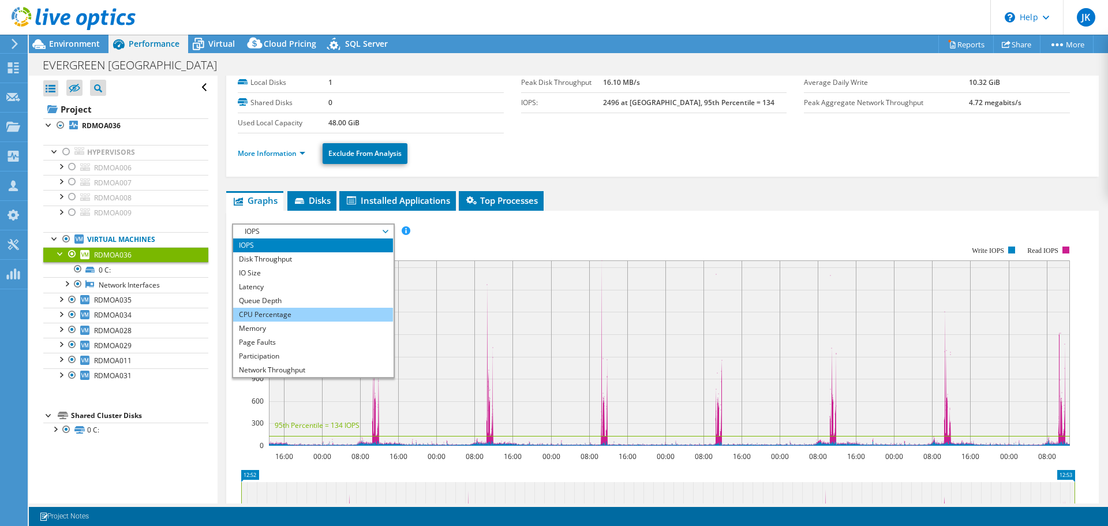
click at [301, 312] on li "CPU Percentage" at bounding box center [313, 315] width 160 height 14
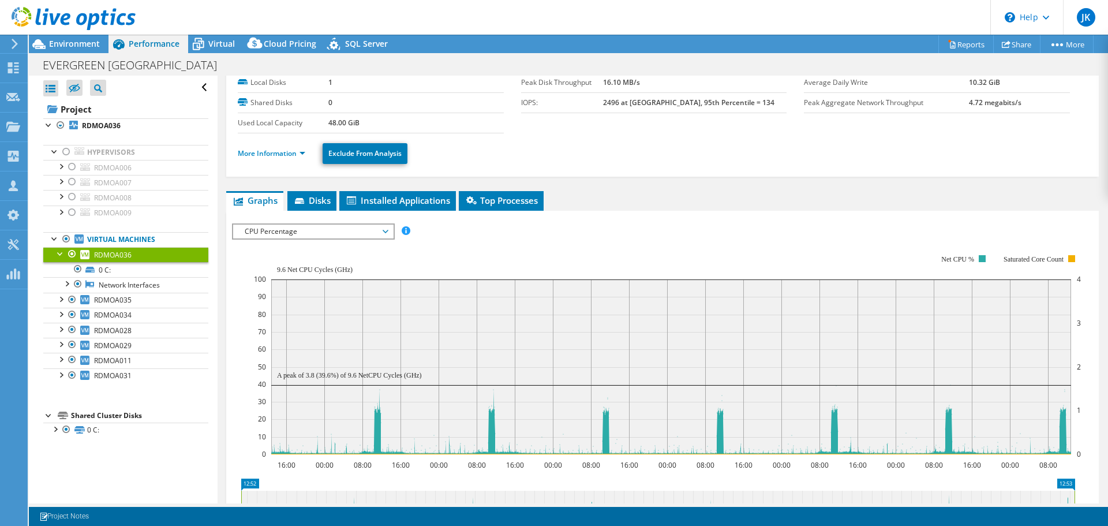
click at [61, 253] on div at bounding box center [61, 253] width 12 height 12
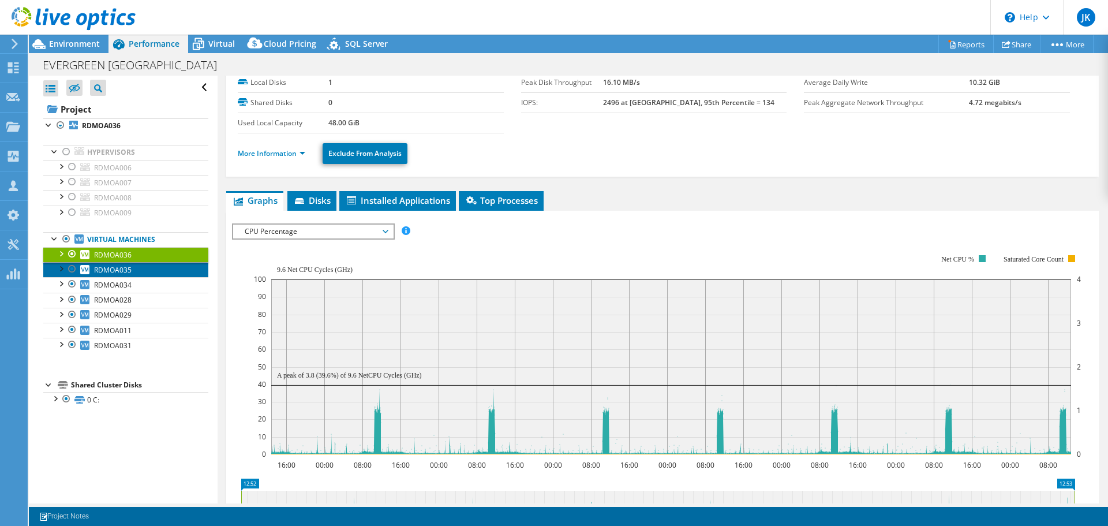
click at [113, 270] on span "RDMOA035" at bounding box center [113, 270] width 38 height 10
